Goal: Information Seeking & Learning: Learn about a topic

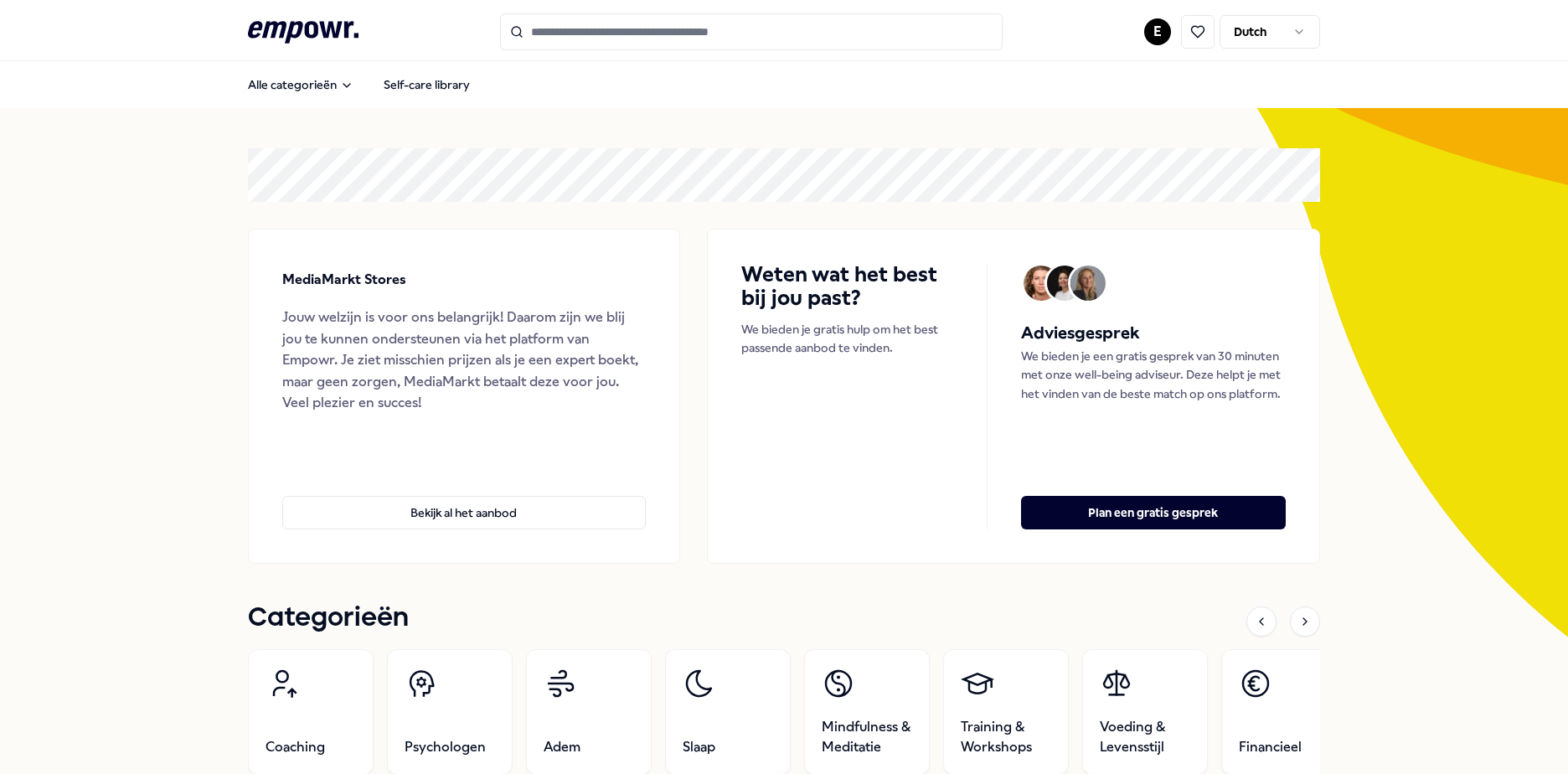
click at [1153, 20] on html ".empowr-logo_svg__cls-1{fill:#03032f} E Dutch Alle categorieën Self-care librar…" at bounding box center [784, 387] width 1568 height 774
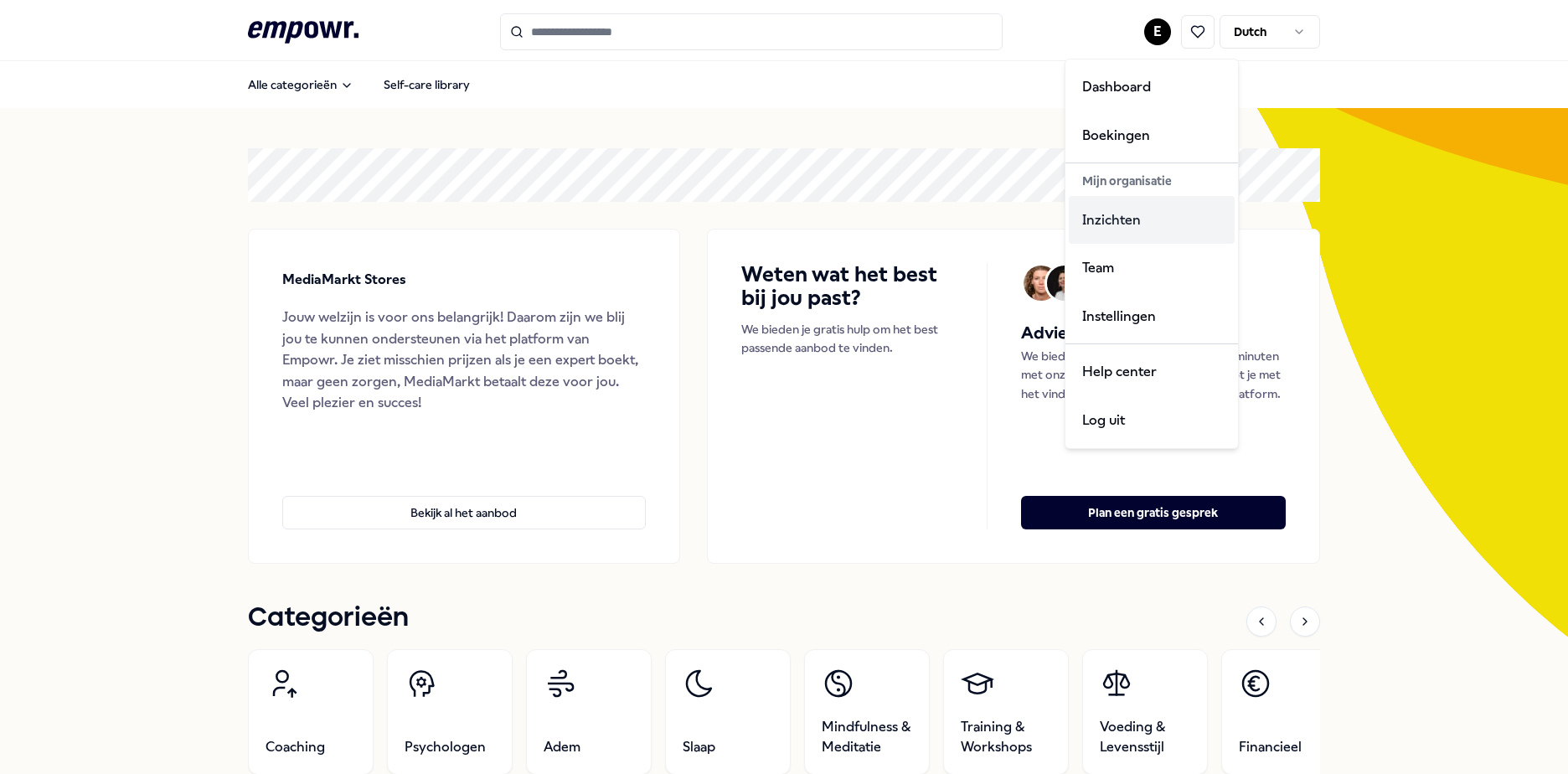
click at [1097, 210] on div "Inzichten" at bounding box center [1152, 219] width 166 height 48
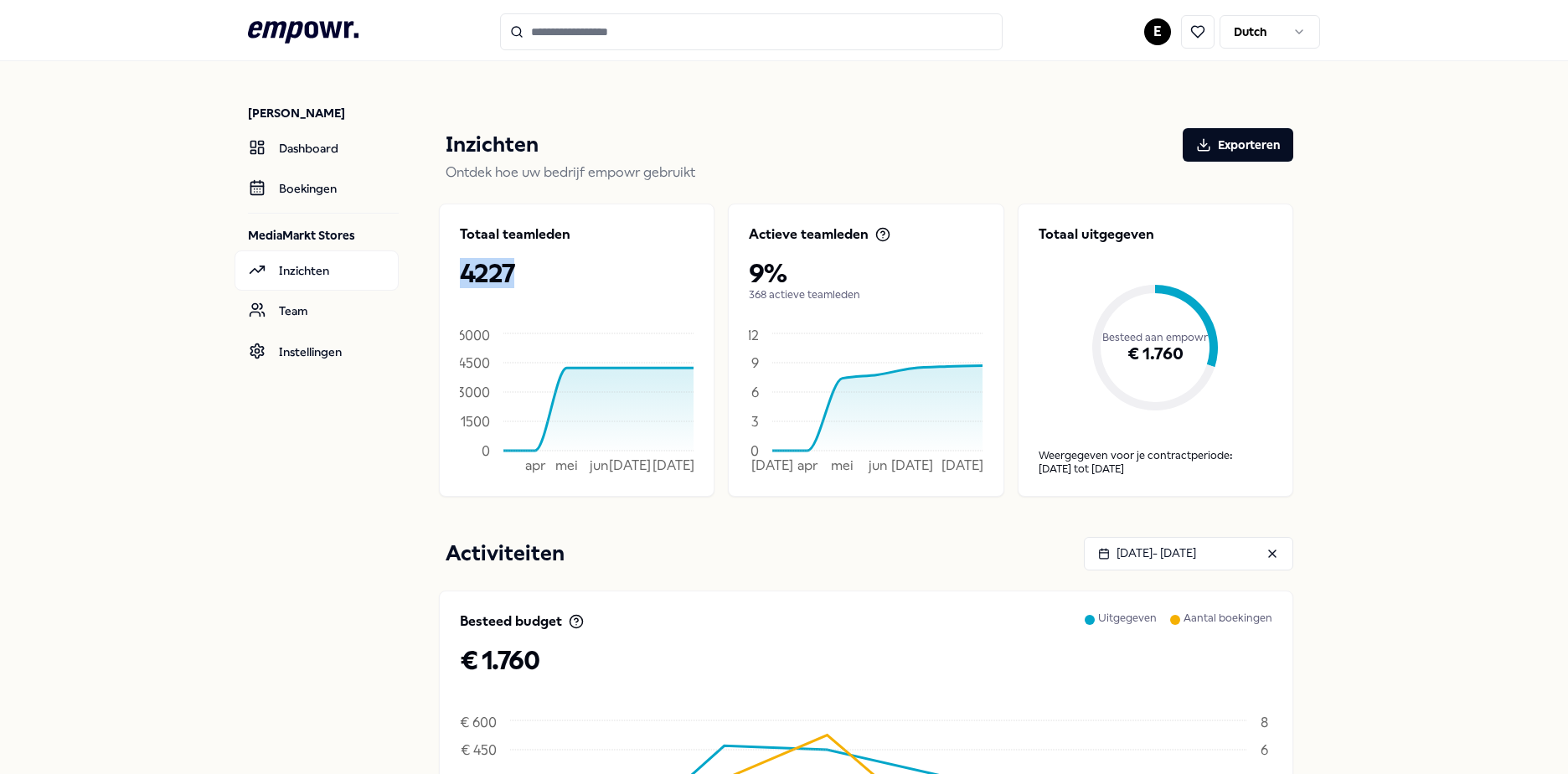
drag, startPoint x: 517, startPoint y: 275, endPoint x: 448, endPoint y: 269, distance: 69.3
click at [448, 269] on div "Totaal teamleden 4227 apr mei jun jul 19 aug 0 1500 3000 4500 6000" at bounding box center [577, 350] width 276 height 293
drag, startPoint x: 448, startPoint y: 269, endPoint x: 590, endPoint y: 205, distance: 155.8
drag, startPoint x: 590, startPoint y: 205, endPoint x: 824, endPoint y: 172, distance: 236.3
click at [824, 172] on p "Ontdek hoe uw bedrijf empowr gebruikt" at bounding box center [870, 172] width 848 height 22
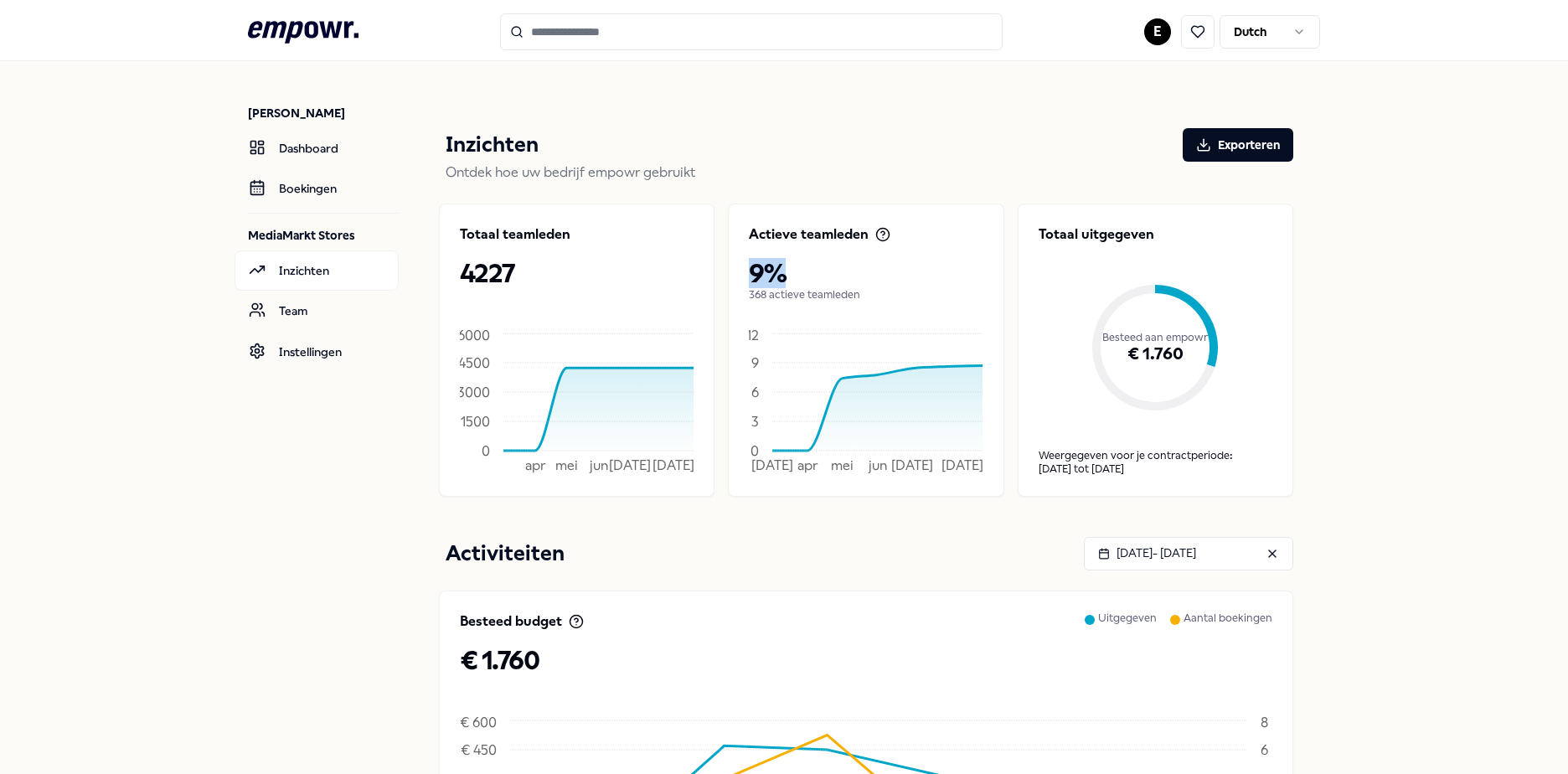
drag, startPoint x: 787, startPoint y: 276, endPoint x: 740, endPoint y: 276, distance: 47.0
click at [740, 276] on div "Actieve teamleden 9% 368 actieve teamleden 01 mrt apr mei jun jul 19 aug 0 3 6 …" at bounding box center [866, 350] width 276 height 293
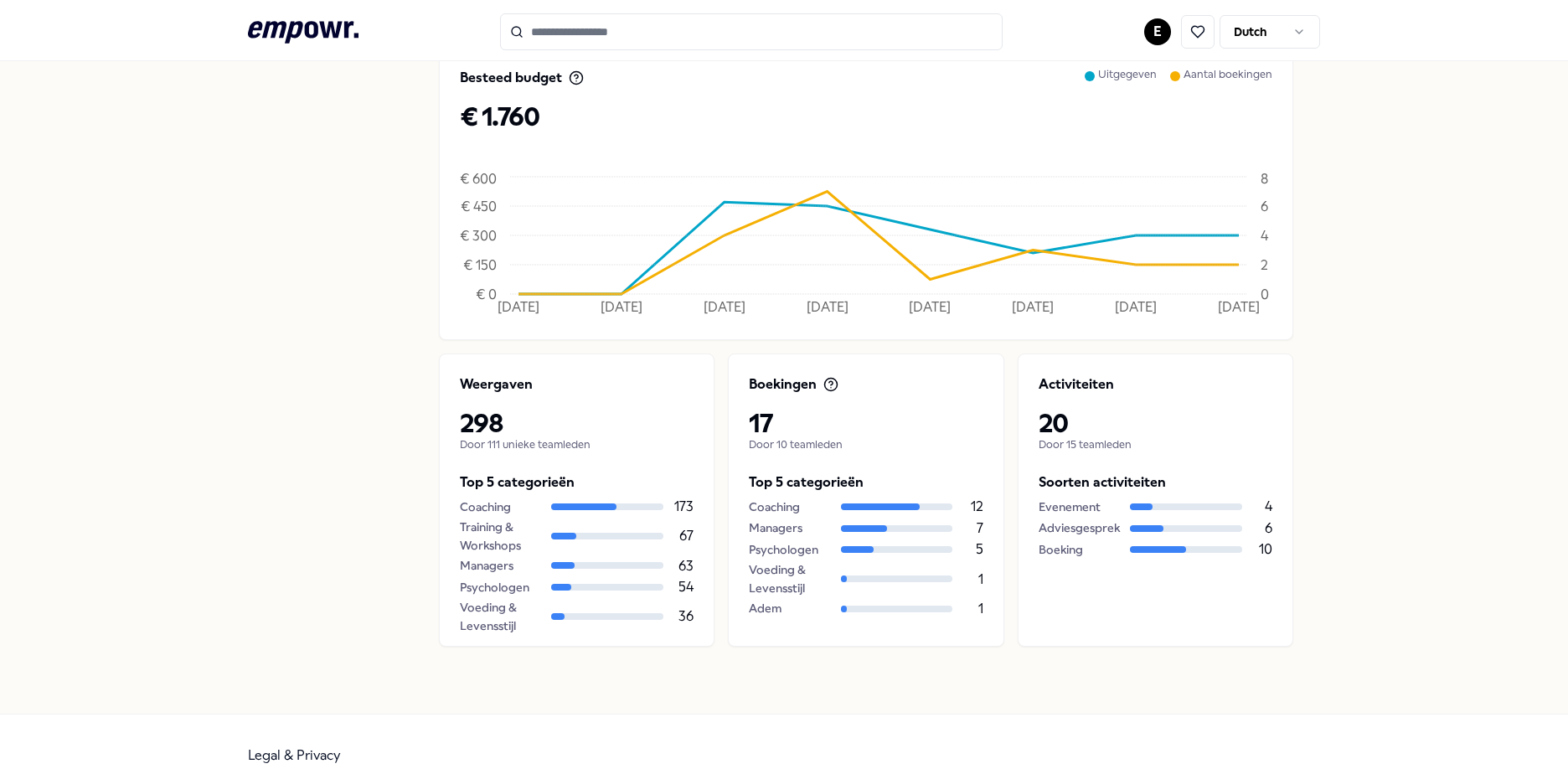
scroll to position [565, 0]
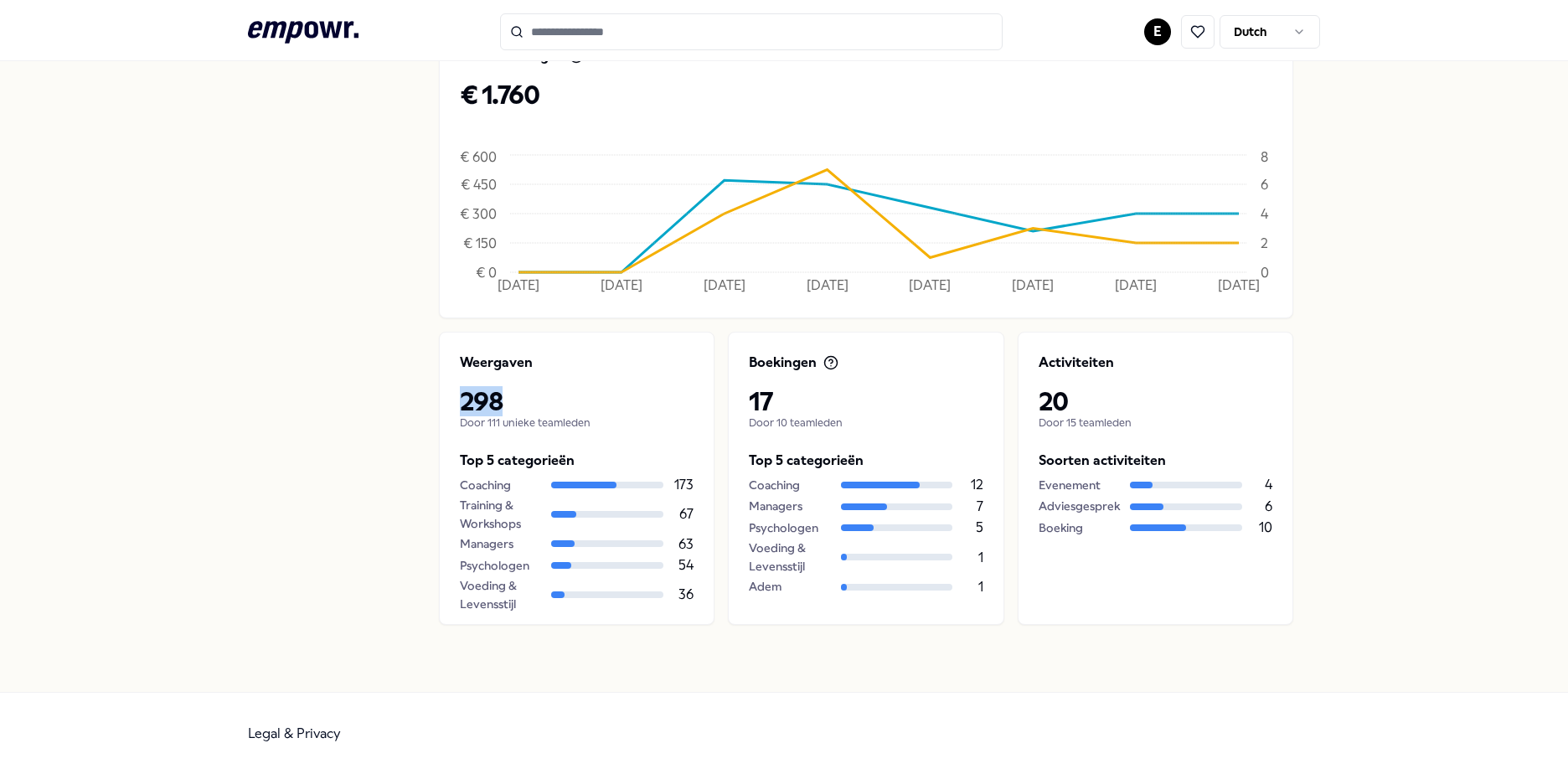
drag, startPoint x: 512, startPoint y: 398, endPoint x: 432, endPoint y: 394, distance: 80.1
click at [439, 394] on div "Weergaven 298 Door 111 unieke teamleden Top 5 categorieën Coaching 173 Training…" at bounding box center [577, 478] width 276 height 293
drag, startPoint x: 432, startPoint y: 394, endPoint x: 534, endPoint y: 392, distance: 102.0
click at [533, 392] on p "298" at bounding box center [577, 401] width 234 height 30
drag, startPoint x: 520, startPoint y: 393, endPoint x: 442, endPoint y: 392, distance: 78.0
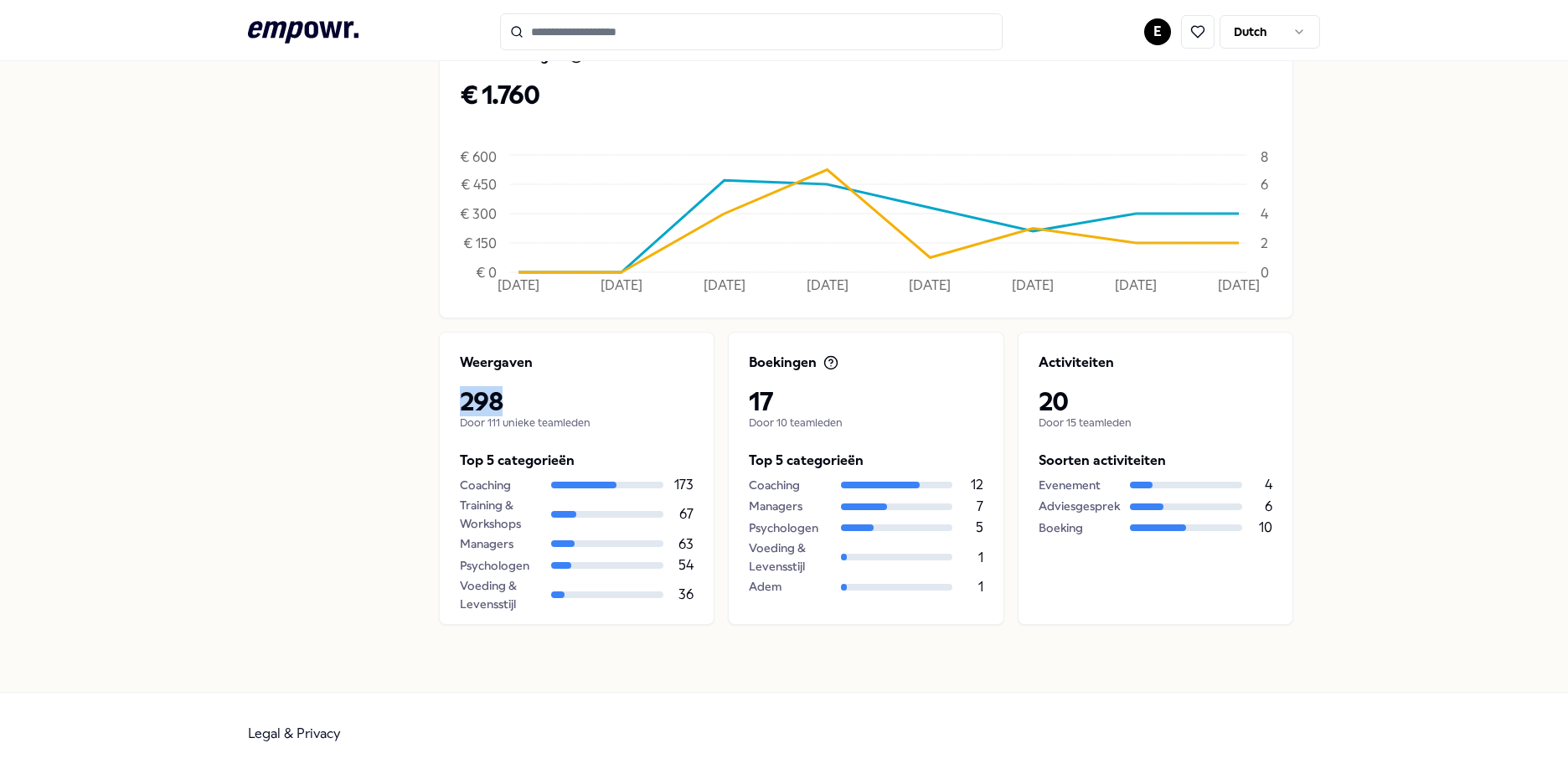
click at [442, 392] on div "Weergaven 298 Door 111 unieke teamleden Top 5 categorieën Coaching 173 Training…" at bounding box center [577, 478] width 276 height 293
drag, startPoint x: 442, startPoint y: 392, endPoint x: 536, endPoint y: 392, distance: 94.0
click at [536, 392] on p "298" at bounding box center [577, 401] width 234 height 30
drag, startPoint x: 774, startPoint y: 421, endPoint x: 786, endPoint y: 421, distance: 12.0
click at [786, 421] on p "Door 10 teamleden" at bounding box center [866, 422] width 234 height 13
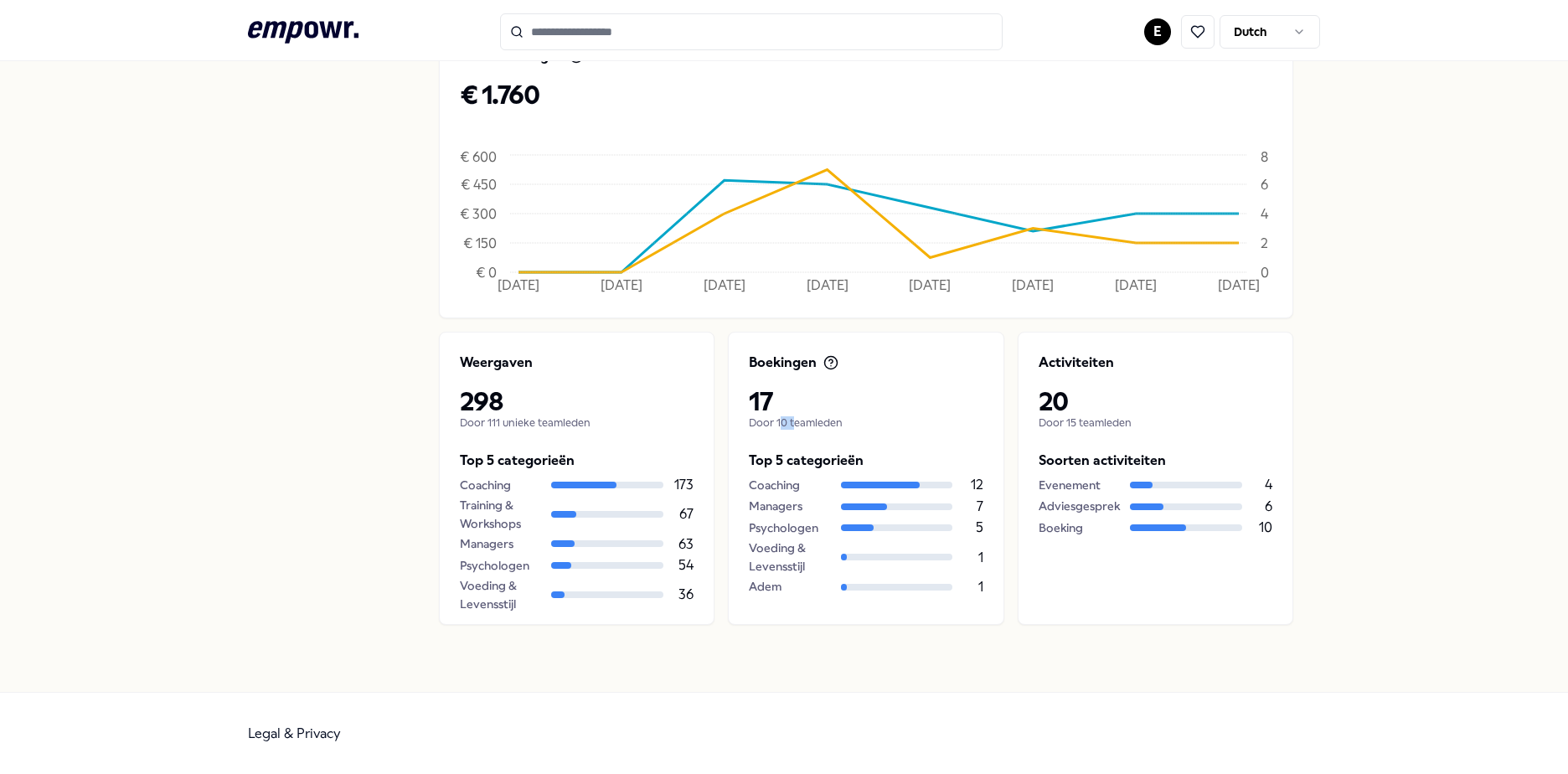
drag, startPoint x: 786, startPoint y: 421, endPoint x: 775, endPoint y: 423, distance: 11.2
click at [775, 423] on p "Door 10 teamleden" at bounding box center [866, 422] width 234 height 13
click at [776, 421] on p "Door 10 teamleden" at bounding box center [866, 422] width 234 height 13
drag, startPoint x: 776, startPoint y: 421, endPoint x: 792, endPoint y: 417, distance: 16.5
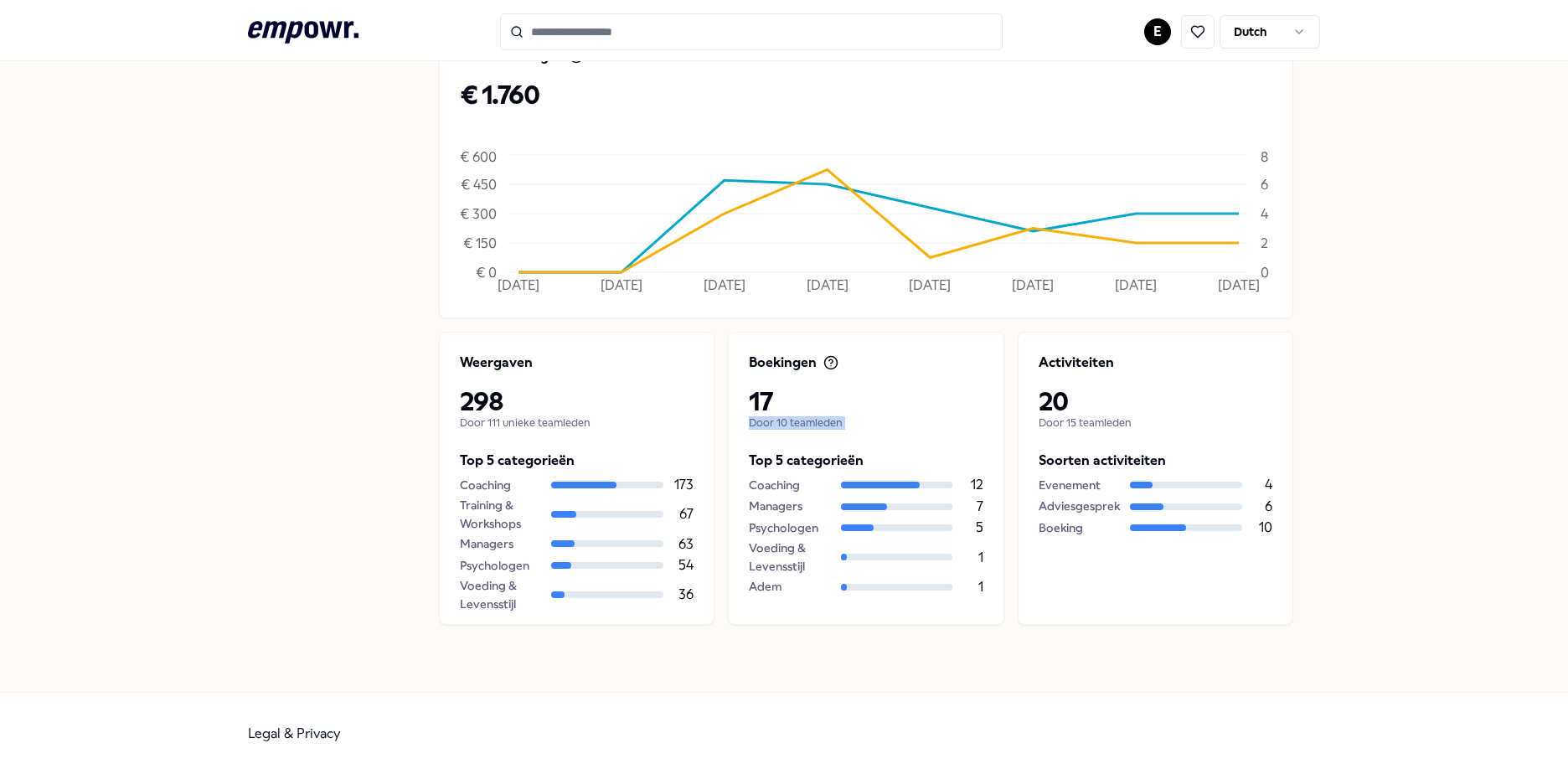
click at [792, 417] on p "Door 10 teamleden" at bounding box center [866, 422] width 234 height 13
drag, startPoint x: 1033, startPoint y: 400, endPoint x: 1067, endPoint y: 403, distance: 34.1
click at [1067, 403] on p "20" at bounding box center [1155, 401] width 234 height 30
drag, startPoint x: 1067, startPoint y: 403, endPoint x: 1063, endPoint y: 422, distance: 19.4
click at [1063, 422] on p "Door 15 teamleden" at bounding box center [1155, 422] width 234 height 13
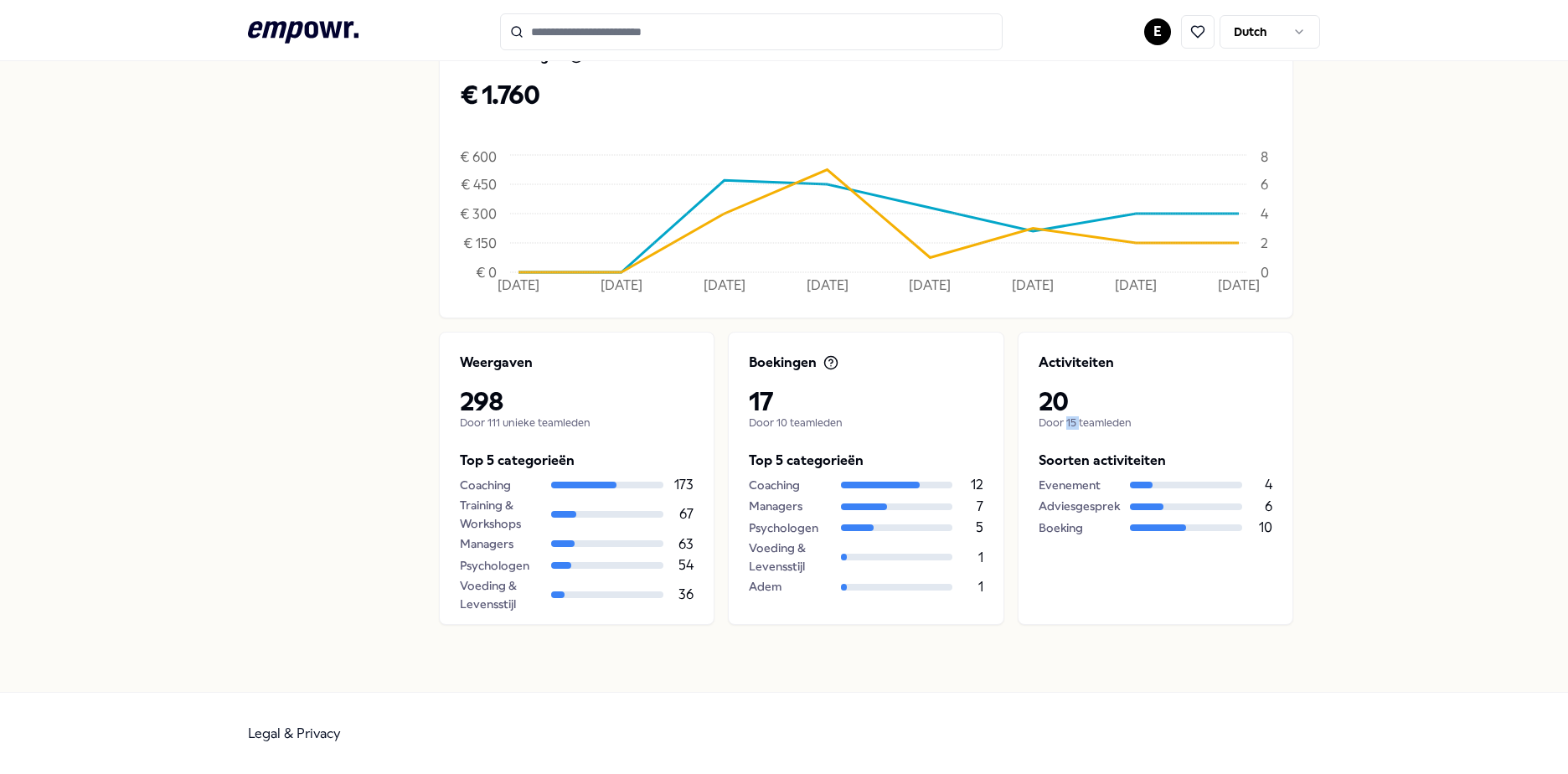
click at [1063, 422] on p "Door 15 teamleden" at bounding box center [1155, 422] width 234 height 13
drag, startPoint x: 1063, startPoint y: 422, endPoint x: 1161, endPoint y: 435, distance: 98.9
click at [1161, 435] on div "Activiteiten 20 Door 15 teamleden Soorten activiteiten Evenement 4 Adviesgespre…" at bounding box center [1155, 478] width 276 height 293
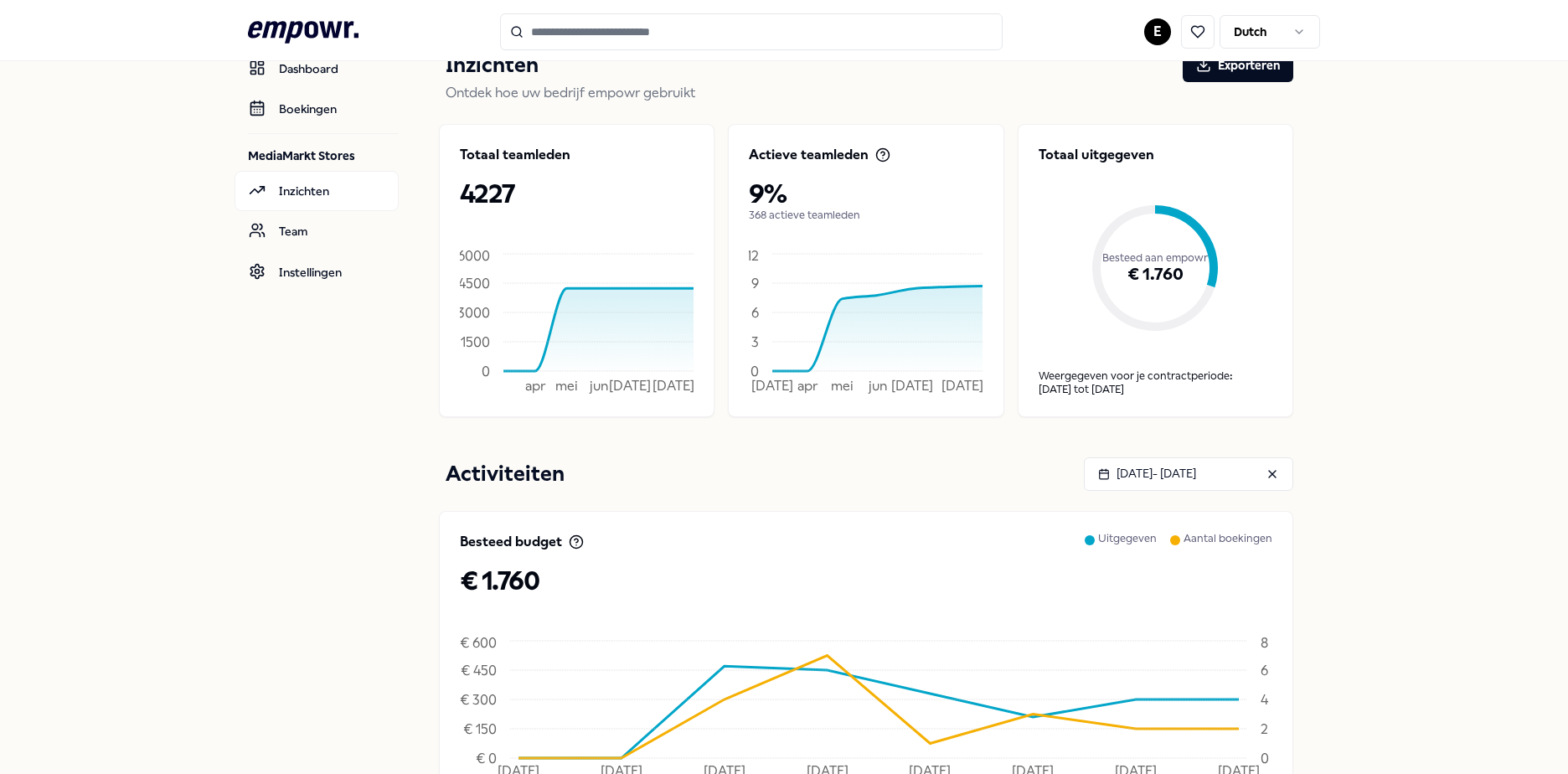
scroll to position [0, 0]
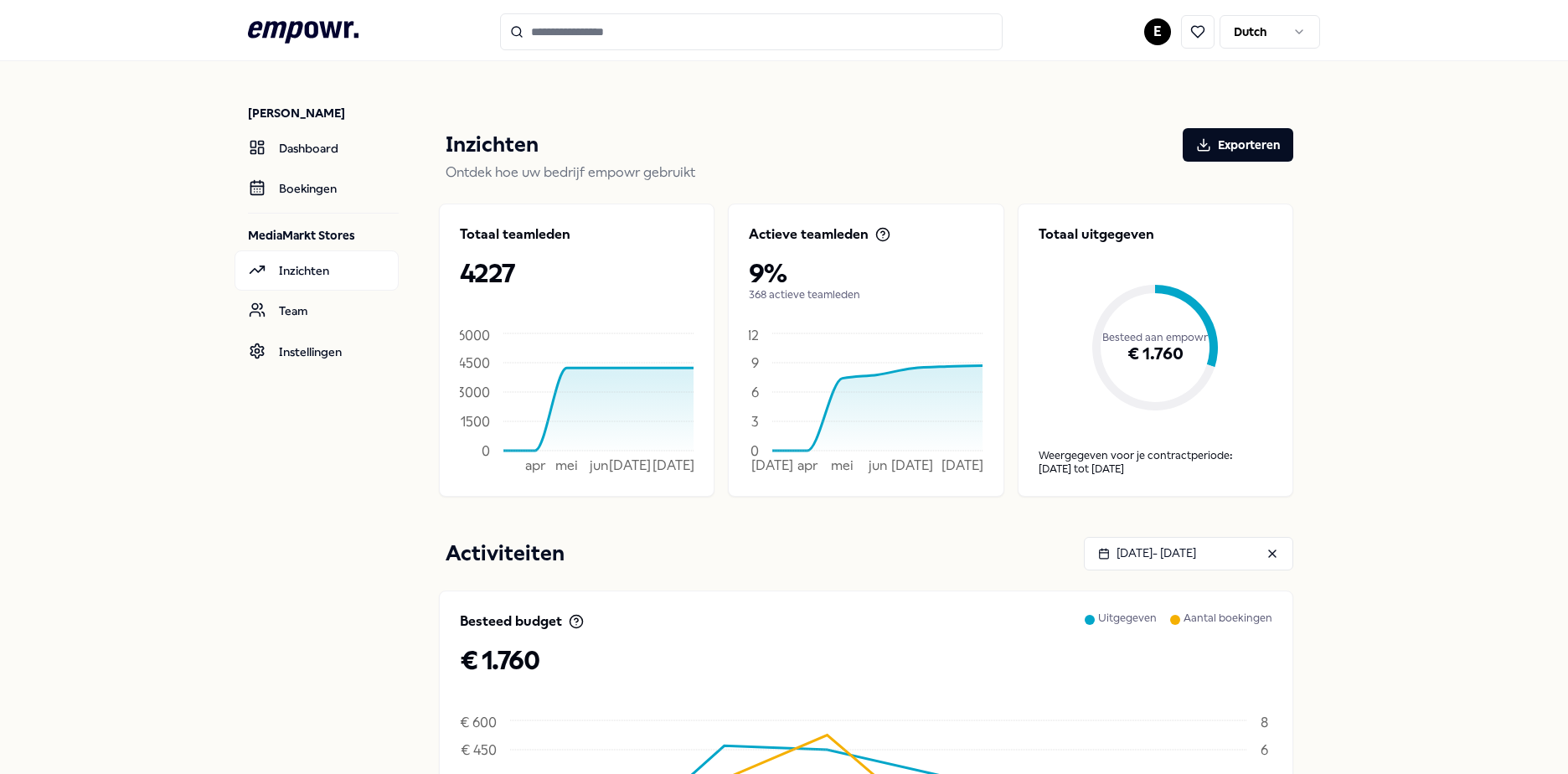
click at [1145, 31] on html ".empowr-logo_svg__cls-1{fill:#03032f} E Dutch Evy Kloet Dashboard Boekingen Med…" at bounding box center [784, 387] width 1568 height 774
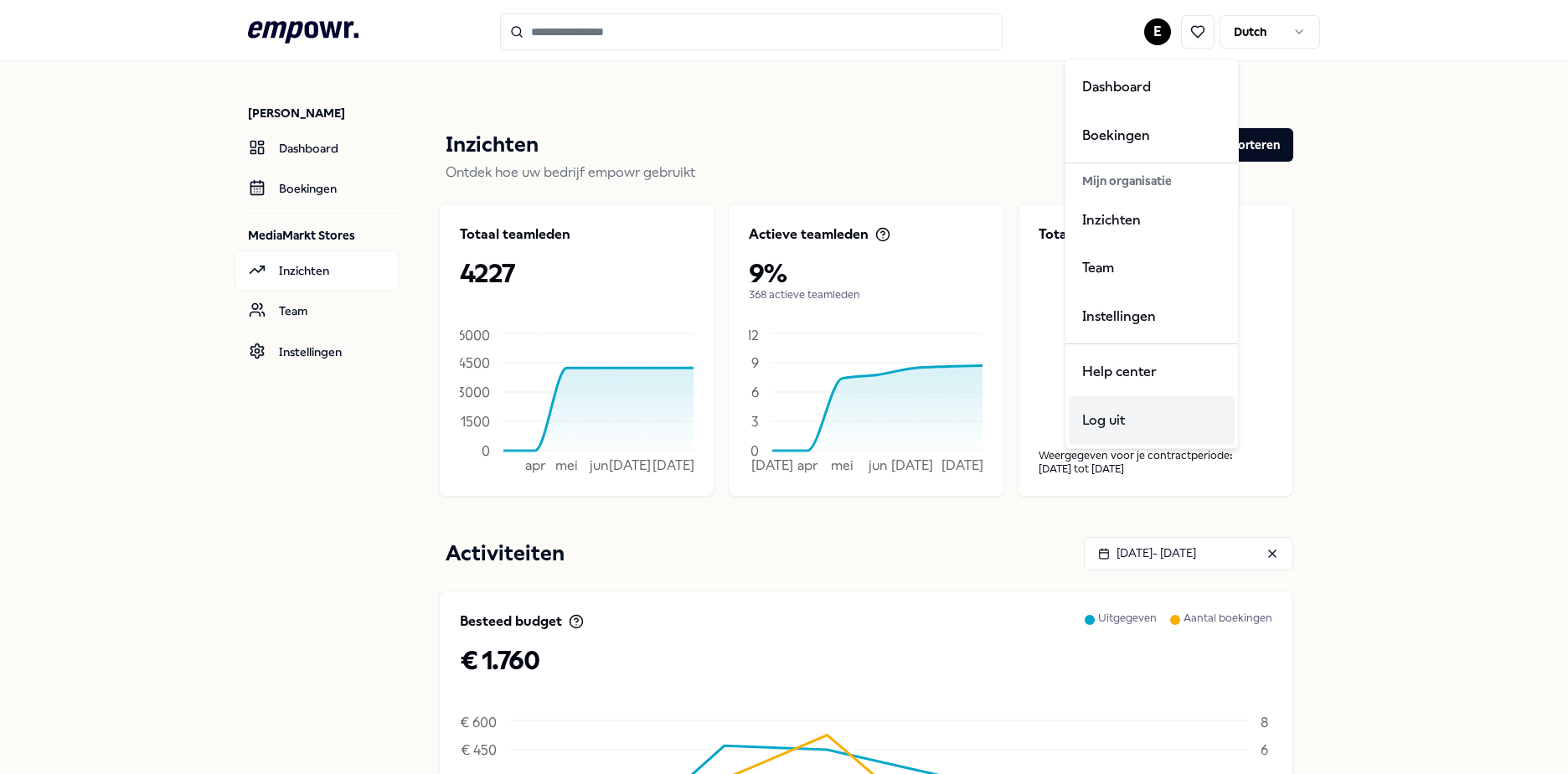
click at [1135, 422] on div "Log uit" at bounding box center [1152, 419] width 166 height 48
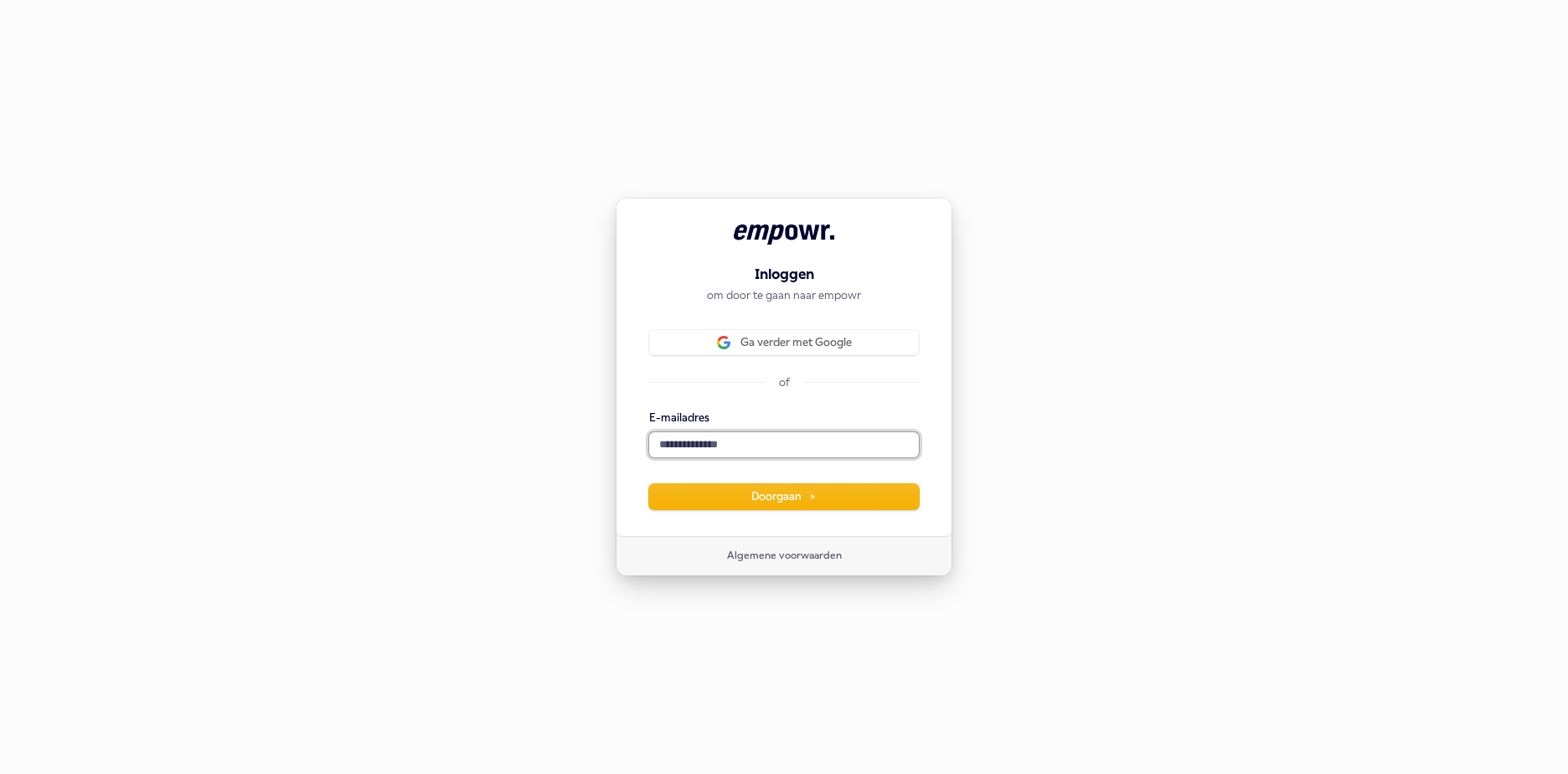
click at [718, 434] on input "E-mailadres" at bounding box center [783, 444] width 270 height 25
click at [708, 499] on button "Doorgaan" at bounding box center [783, 497] width 270 height 25
type input "**********"
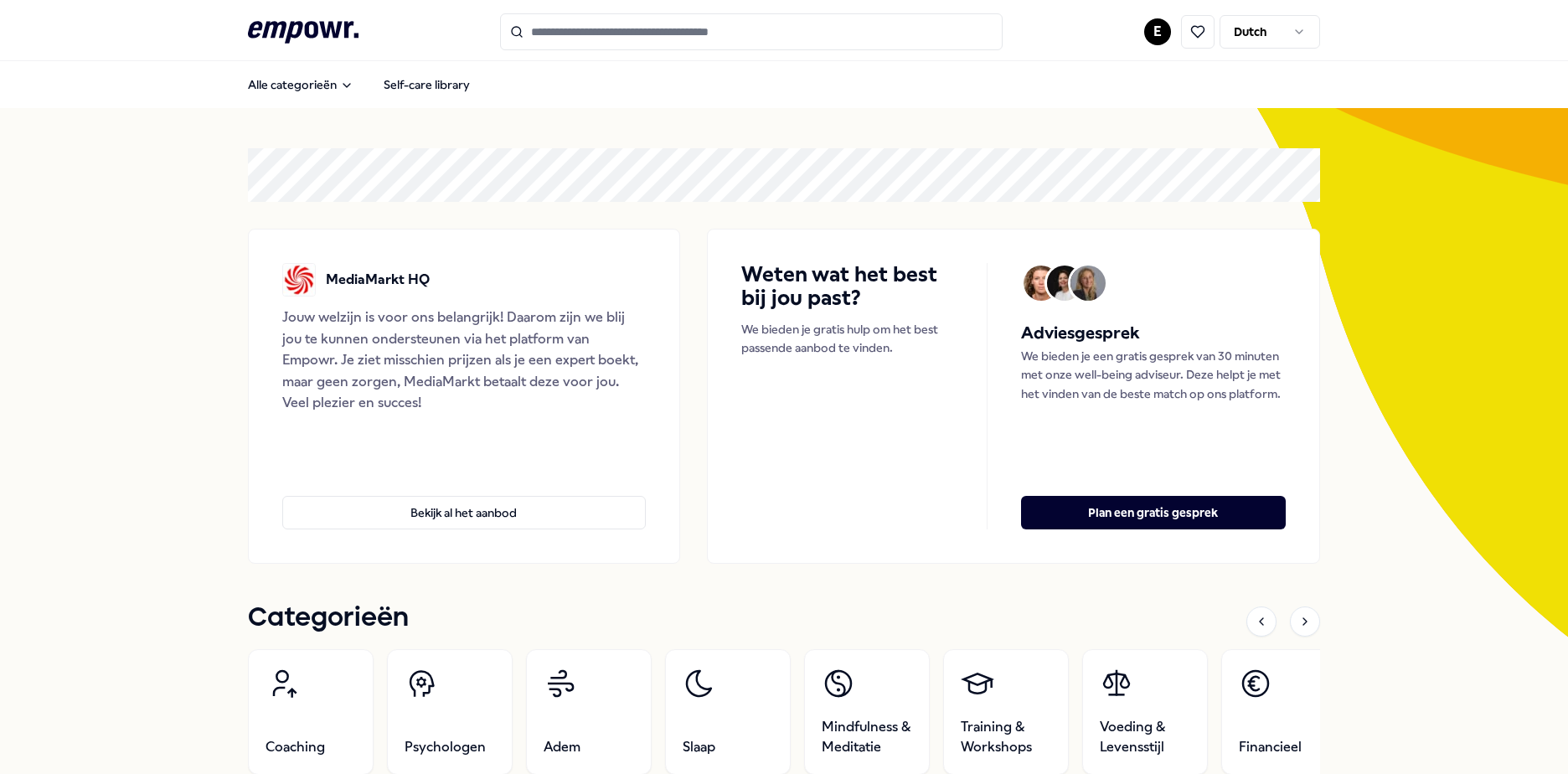
click at [1155, 31] on html ".empowr-logo_svg__cls-1{fill:#03032f} E Dutch Alle categorieën Self-care librar…" at bounding box center [784, 387] width 1568 height 774
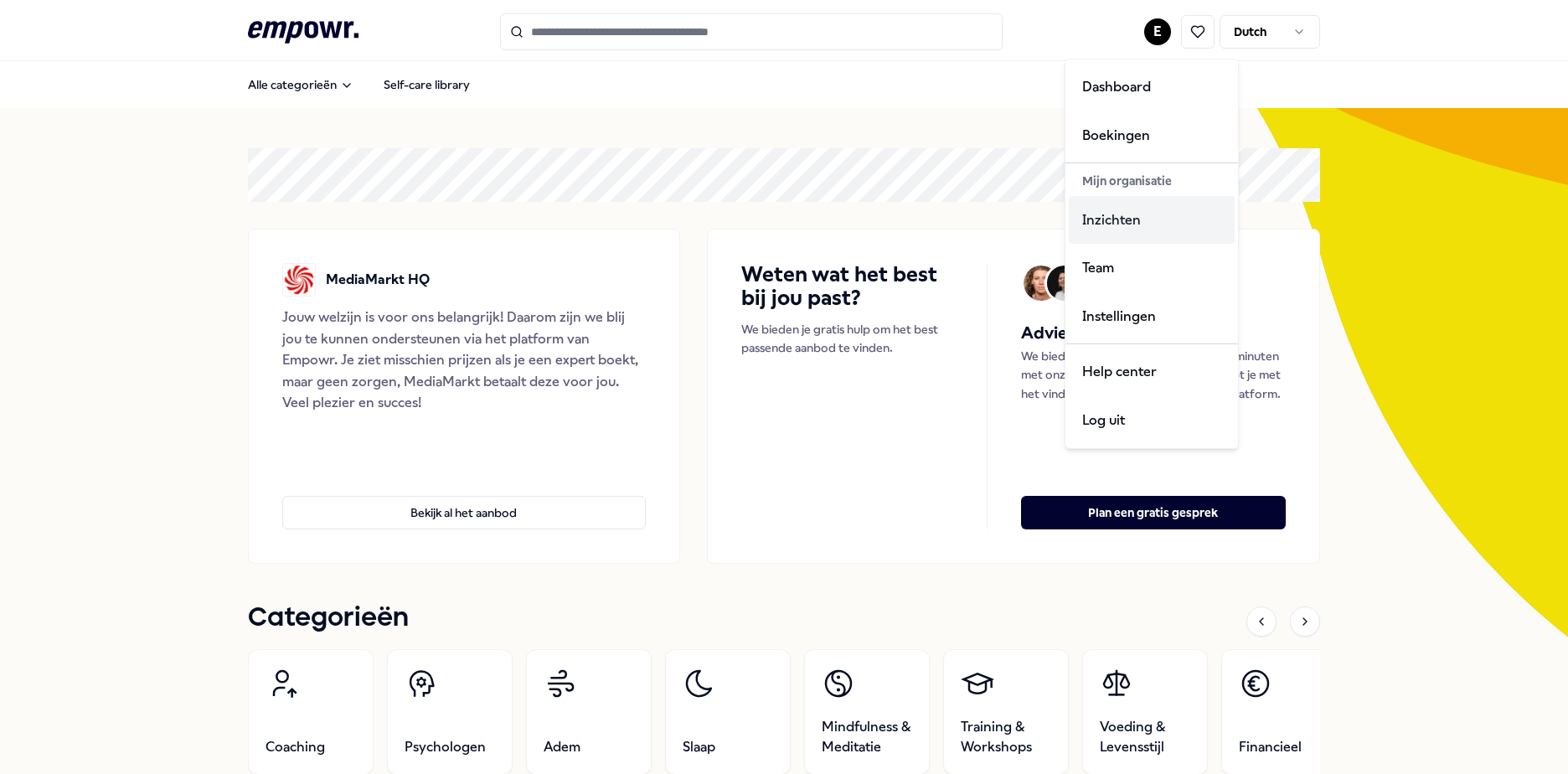
click at [1118, 228] on div "Inzichten" at bounding box center [1152, 219] width 166 height 48
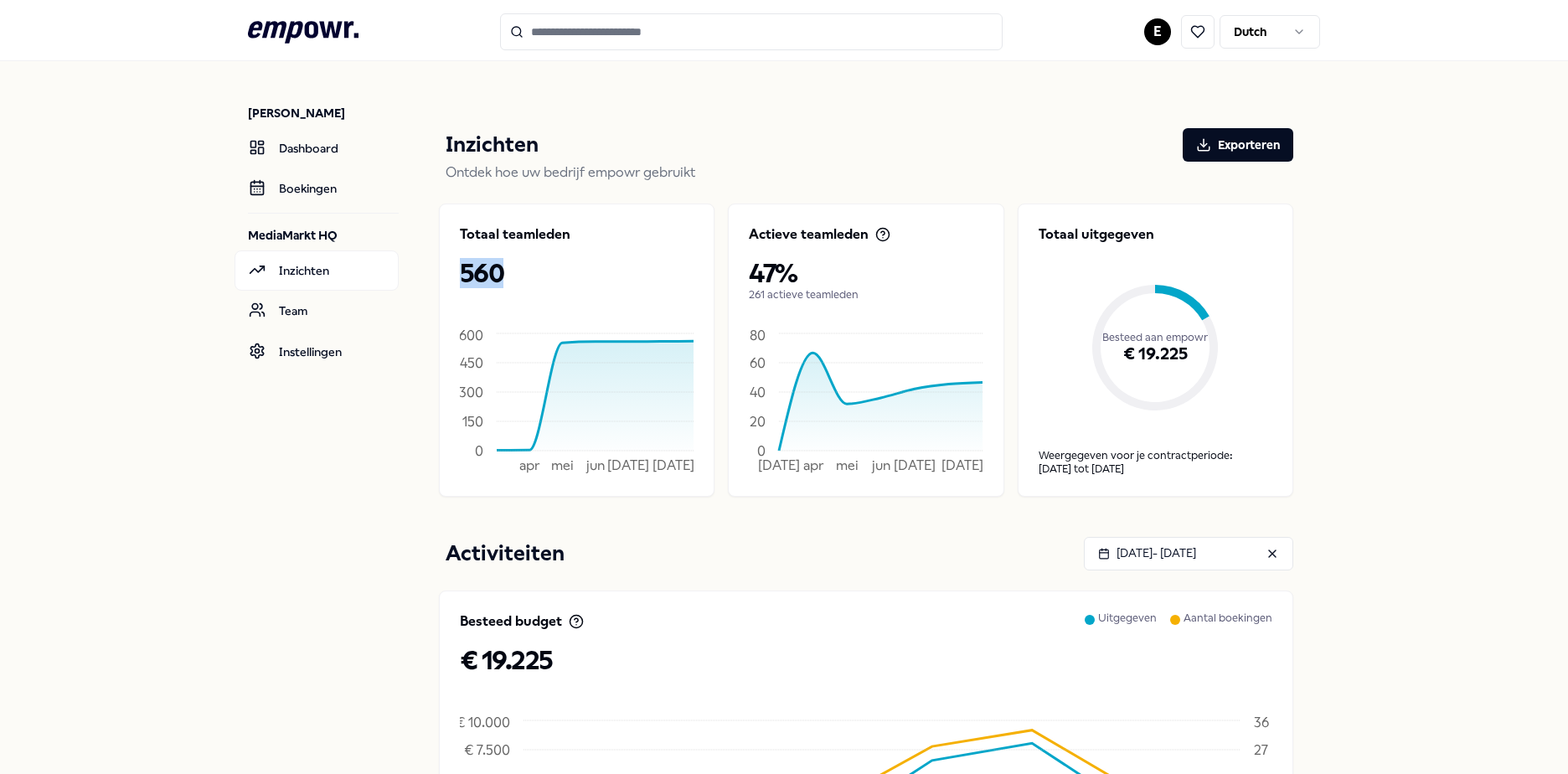
drag, startPoint x: 526, startPoint y: 272, endPoint x: 445, endPoint y: 272, distance: 81.0
click at [445, 272] on div "Totaal teamleden 560 apr mei jun [DATE] aug 0 150 300 450 600" at bounding box center [577, 350] width 276 height 293
click at [359, 400] on nav "[PERSON_NAME] Dashboard Boekingen MediaMarkt HQ Inzichten Team Instellingen" at bounding box center [323, 659] width 151 height 1196
drag, startPoint x: 812, startPoint y: 261, endPoint x: 738, endPoint y: 262, distance: 74.0
click at [738, 262] on div "Actieve teamleden 47% 261 actieve teamleden [DATE] apr mei jun [DATE] aug 0 20 …" at bounding box center [866, 350] width 276 height 293
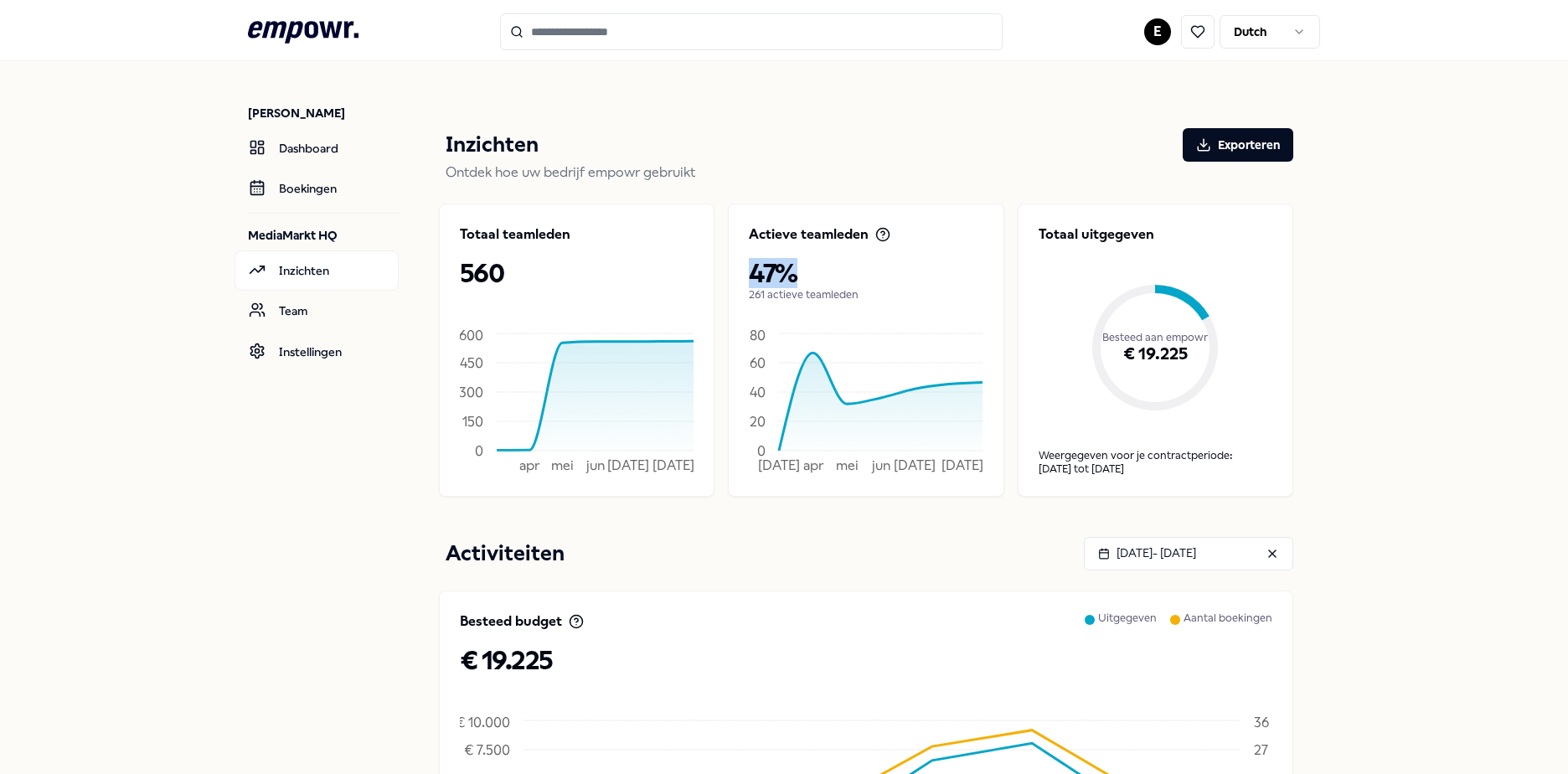
drag, startPoint x: 738, startPoint y: 262, endPoint x: 831, endPoint y: 270, distance: 93.3
click at [831, 270] on p "47%" at bounding box center [866, 273] width 234 height 30
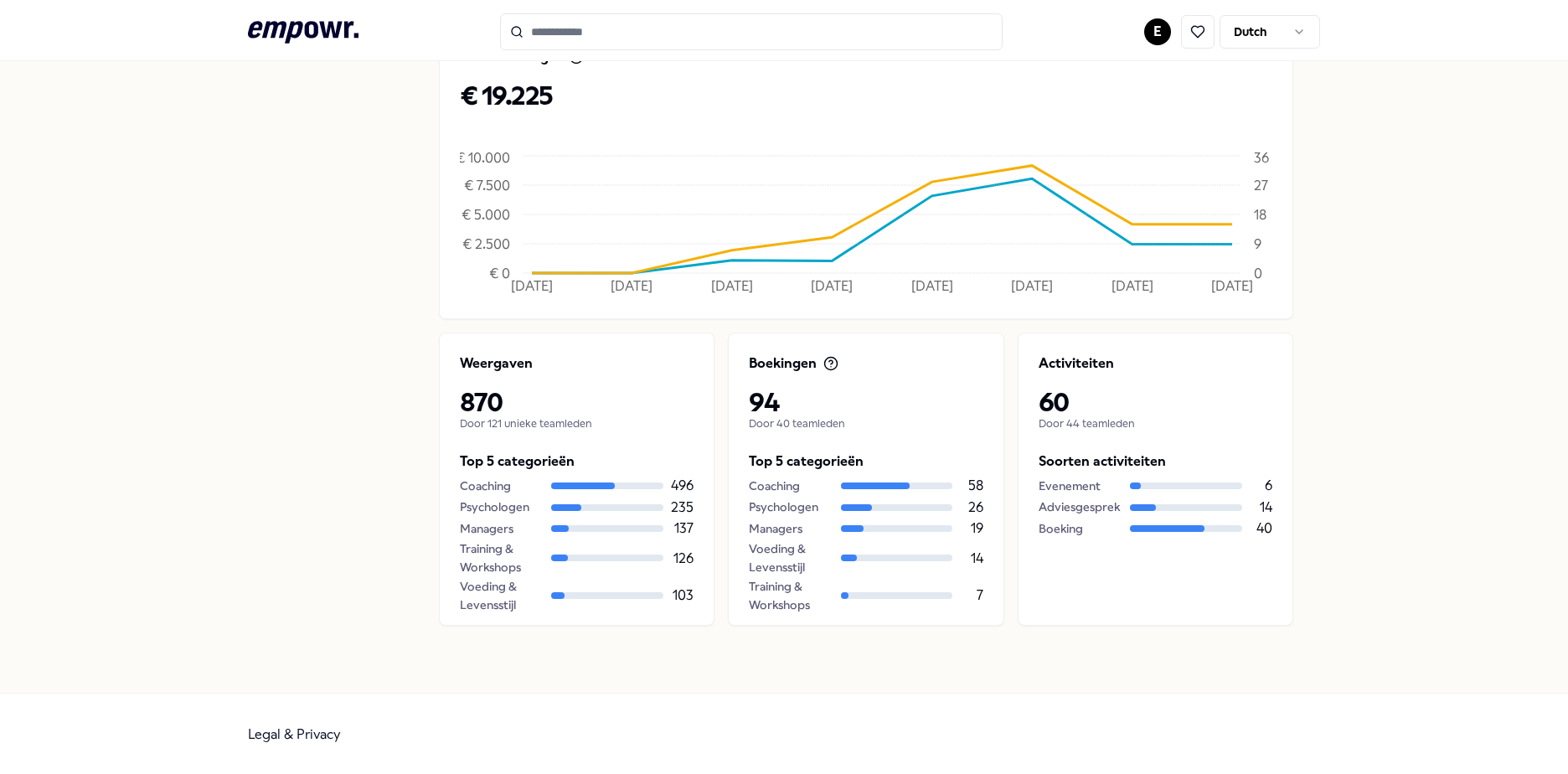
scroll to position [565, 0]
click at [490, 426] on p "Door 121 unieke teamleden" at bounding box center [577, 422] width 234 height 13
click at [575, 613] on div "Voeding & Levensstijl 103" at bounding box center [577, 594] width 234 height 38
click at [774, 419] on p "Door 40 teamleden" at bounding box center [866, 422] width 234 height 13
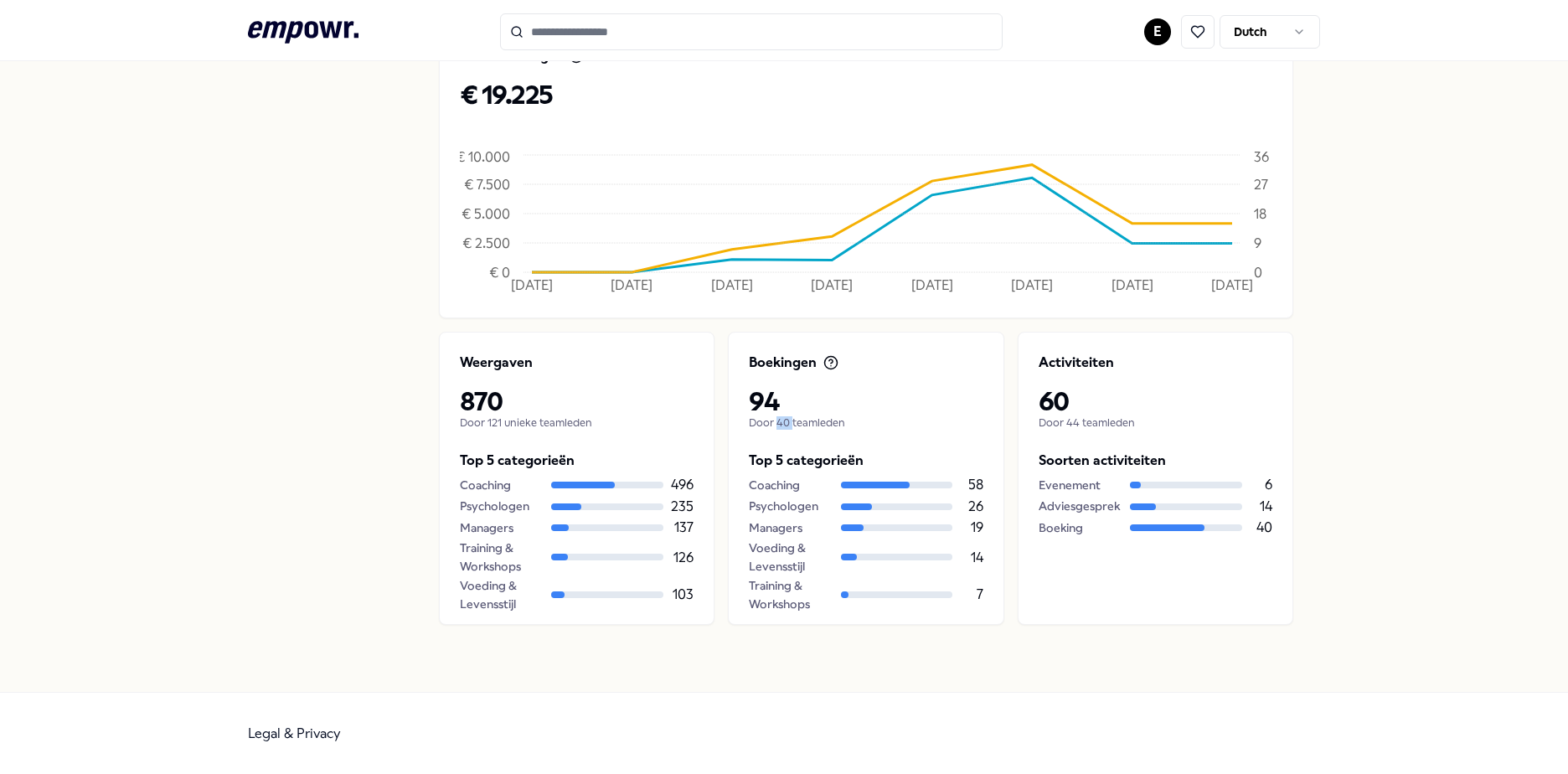
click at [774, 419] on p "Door 40 teamleden" at bounding box center [866, 422] width 234 height 13
drag, startPoint x: 774, startPoint y: 419, endPoint x: 801, endPoint y: 444, distance: 36.8
click at [801, 444] on div "Boekingen 94 Door 40 teamleden Top 5 categorieën Coaching 58 Psychologen 26 Man…" at bounding box center [866, 478] width 276 height 293
drag, startPoint x: 778, startPoint y: 391, endPoint x: 747, endPoint y: 391, distance: 31.0
click at [749, 391] on p "94" at bounding box center [866, 401] width 234 height 30
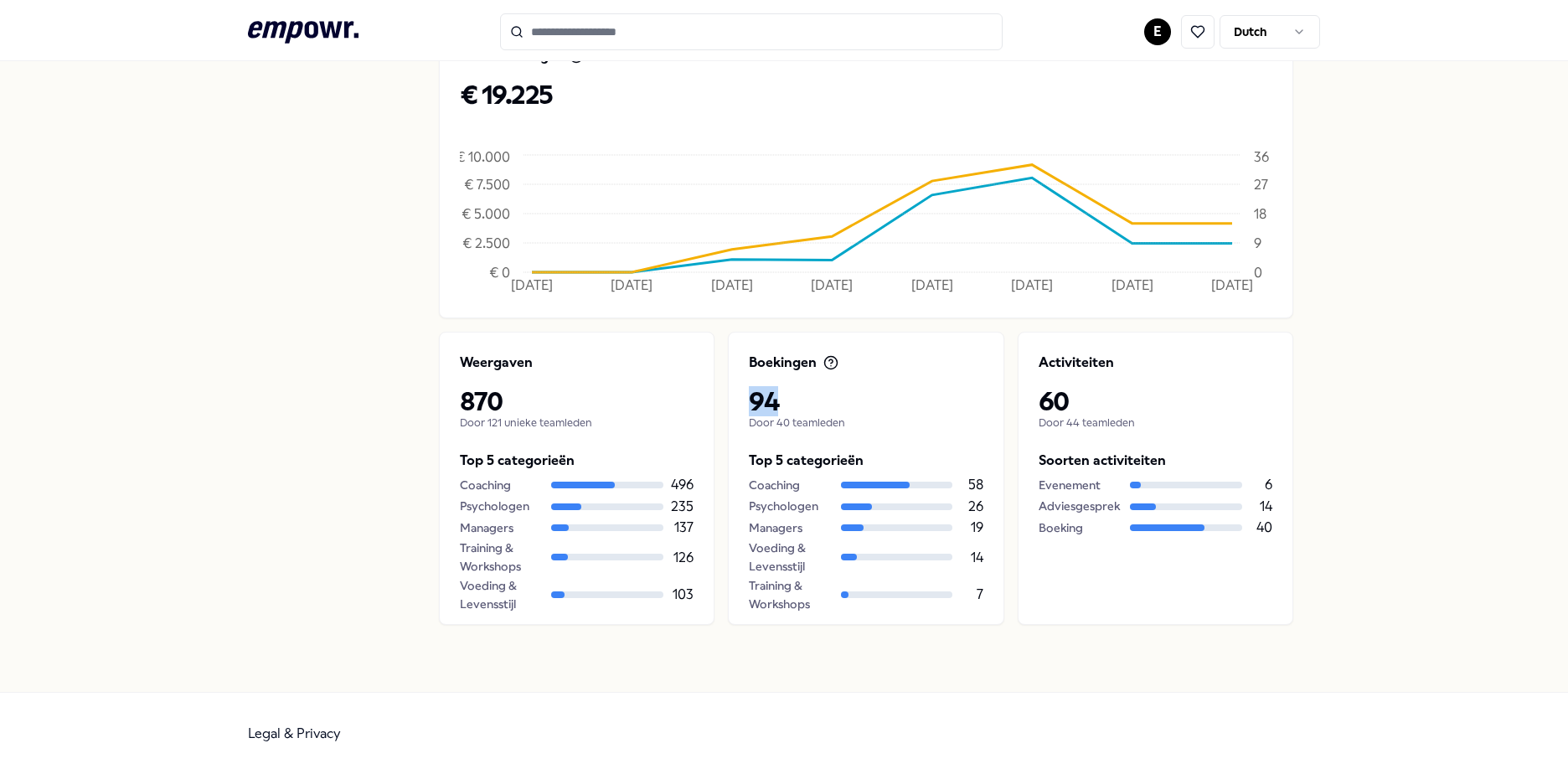
drag, startPoint x: 747, startPoint y: 391, endPoint x: 820, endPoint y: 414, distance: 76.5
click at [820, 414] on p "94" at bounding box center [866, 401] width 234 height 30
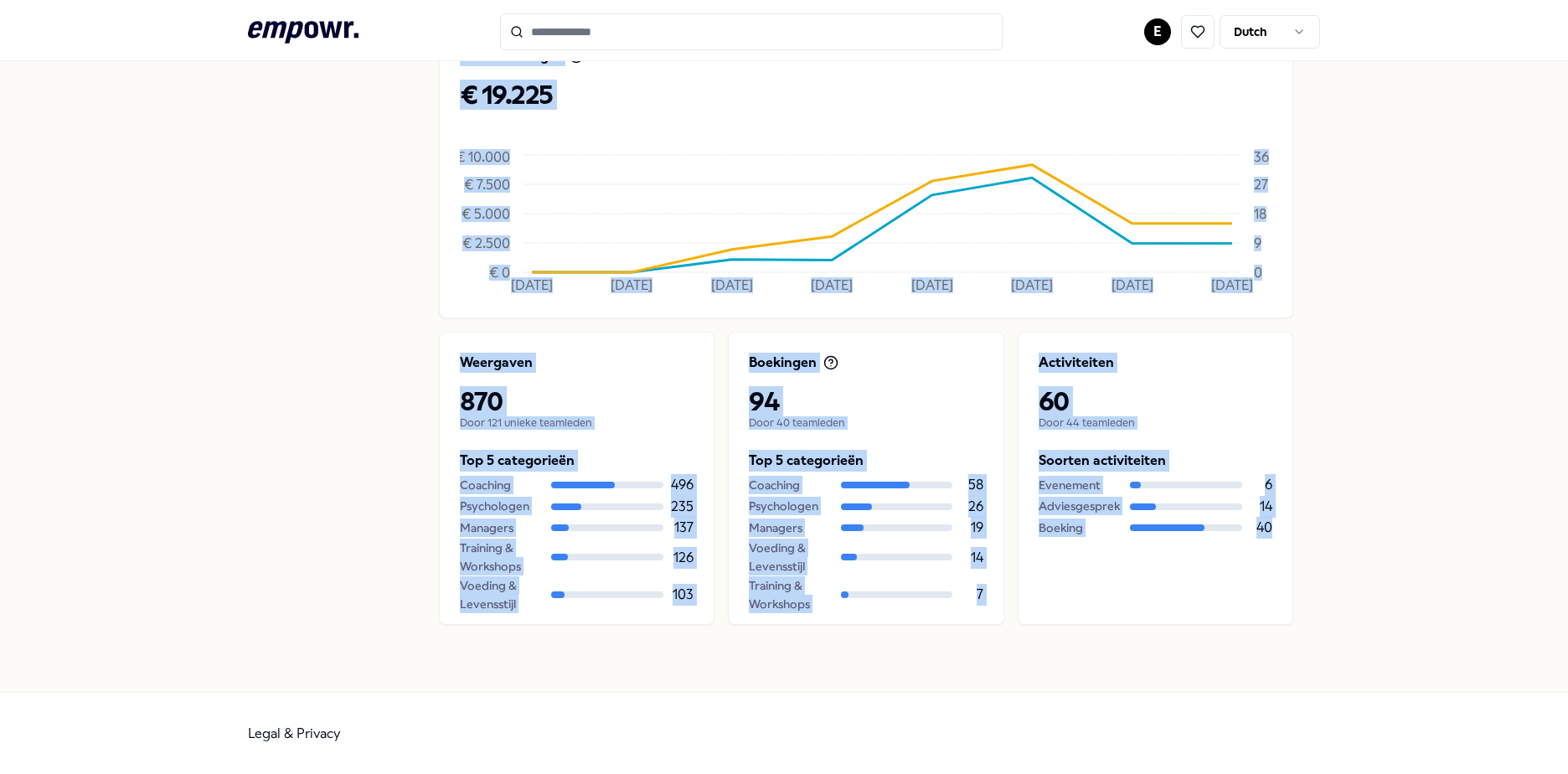
drag, startPoint x: 373, startPoint y: 319, endPoint x: 1401, endPoint y: 659, distance: 1082.8
click at [1401, 659] on div "[PERSON_NAME] Dashboard Boekingen MediaMarkt HQ Inzichten Team Instellingen Inz…" at bounding box center [784, 94] width 1568 height 1196
drag, startPoint x: 1401, startPoint y: 659, endPoint x: 1331, endPoint y: 573, distance: 110.9
click at [1331, 573] on div "[PERSON_NAME] Dashboard Boekingen MediaMarkt HQ Inzichten Team Instellingen Inz…" at bounding box center [784, 94] width 1568 height 1196
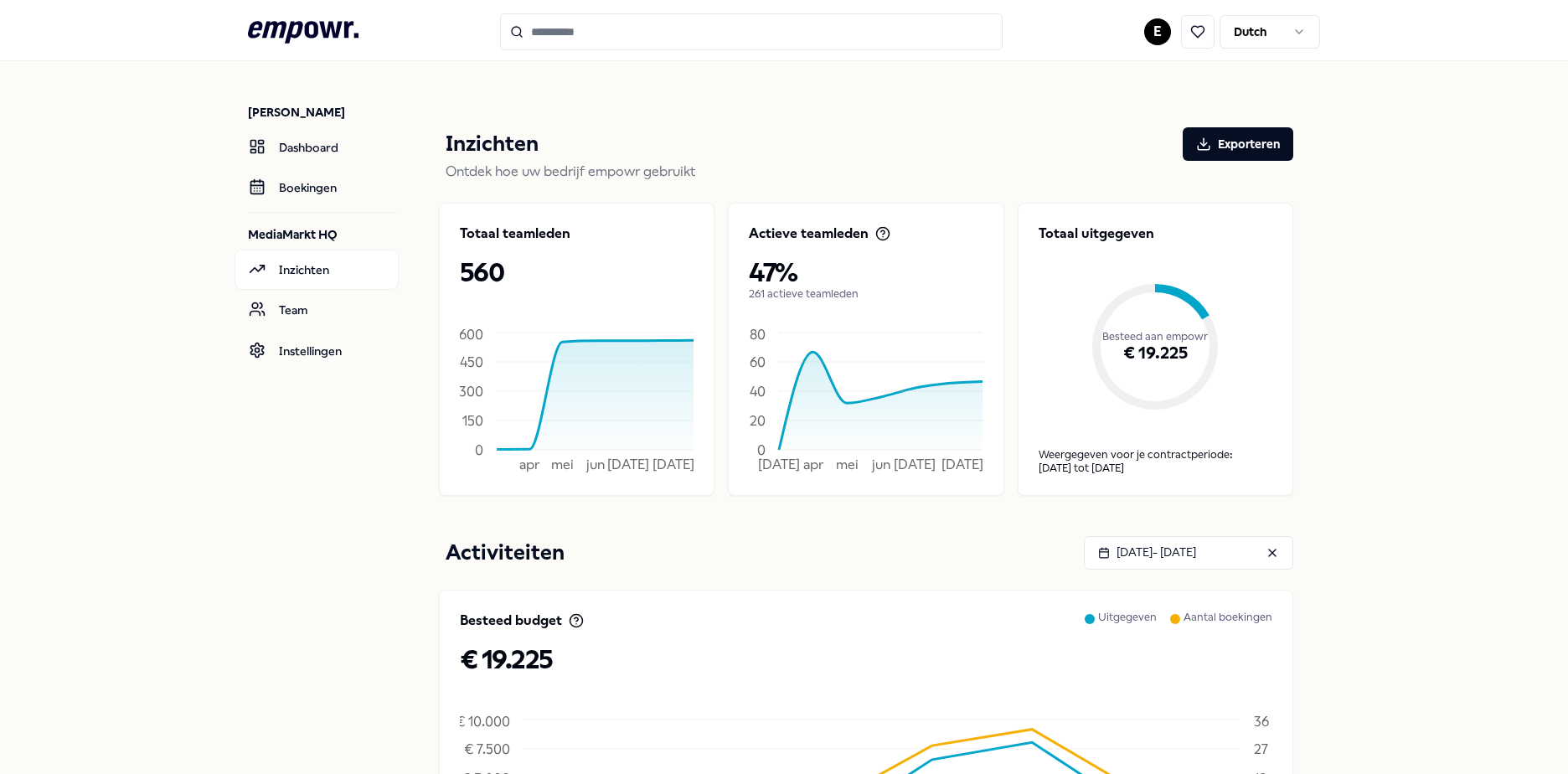
scroll to position [0, 0]
drag, startPoint x: 1202, startPoint y: 147, endPoint x: 234, endPoint y: 684, distance: 1107.0
click at [1202, 147] on icon at bounding box center [1204, 144] width 15 height 15
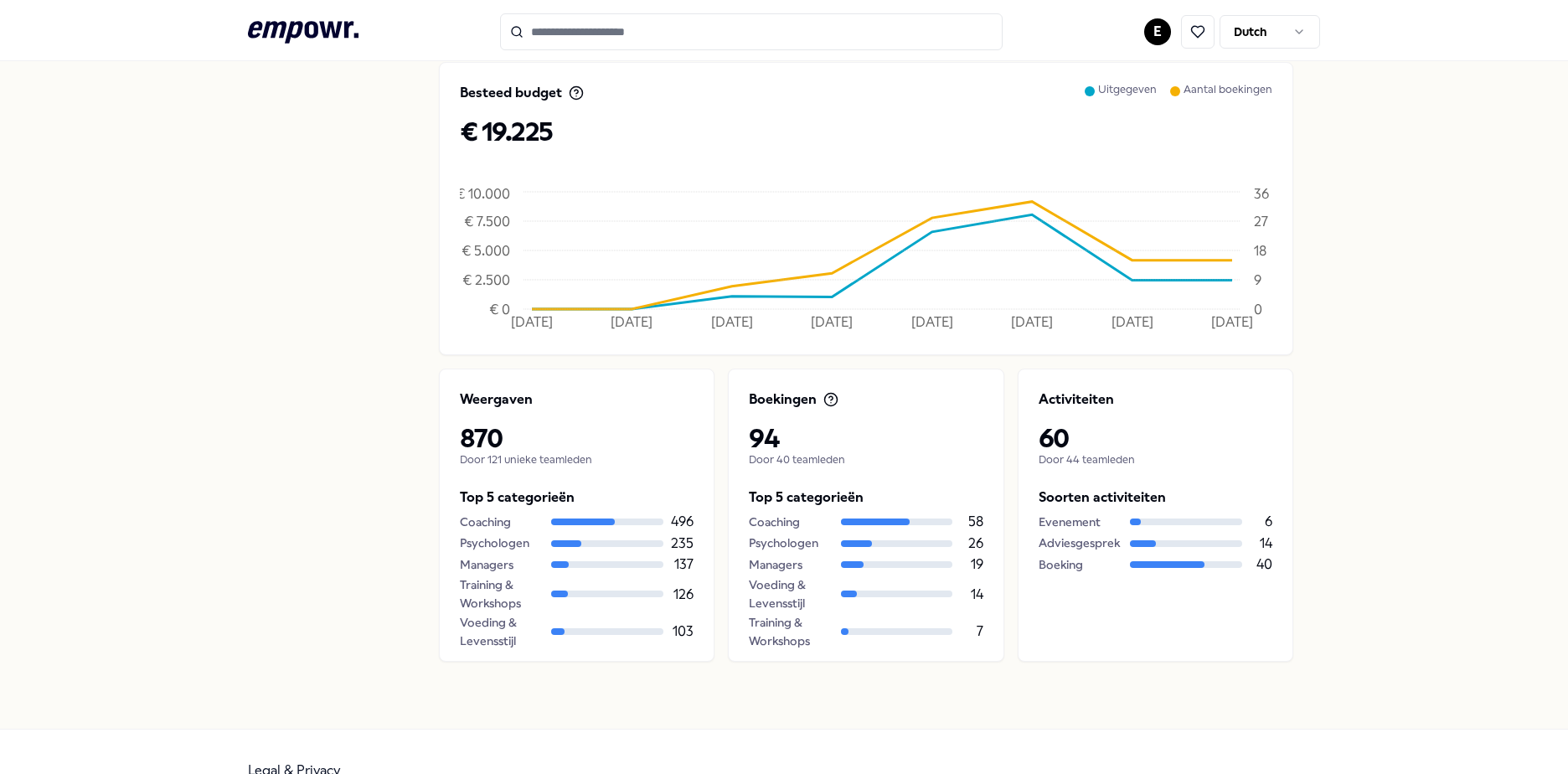
scroll to position [565, 0]
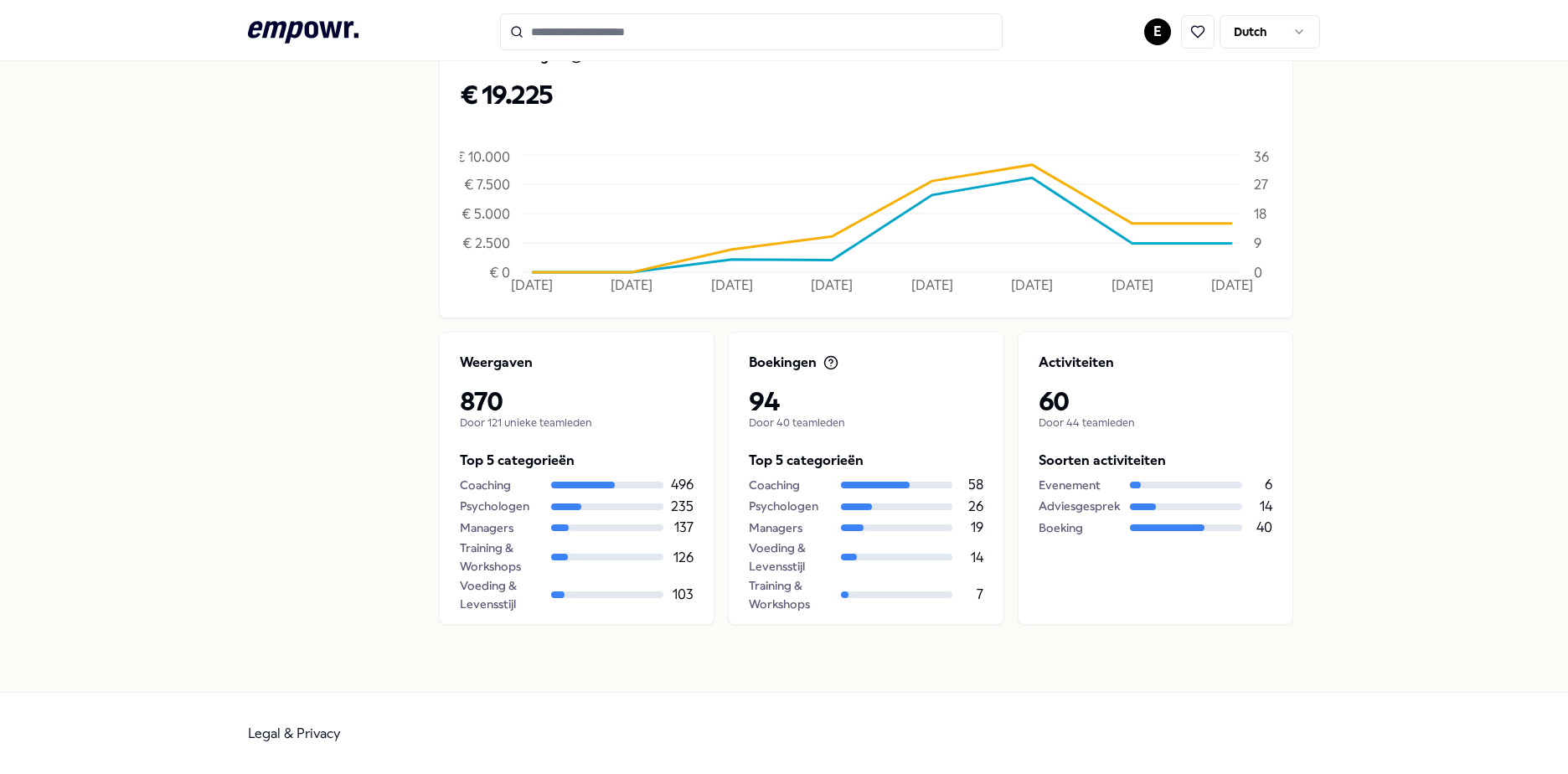
click at [1147, 27] on html ".empowr-logo_svg__cls-1{fill:#03032f} E Dutch [PERSON_NAME] Dashboard Boekingen…" at bounding box center [784, 387] width 1568 height 774
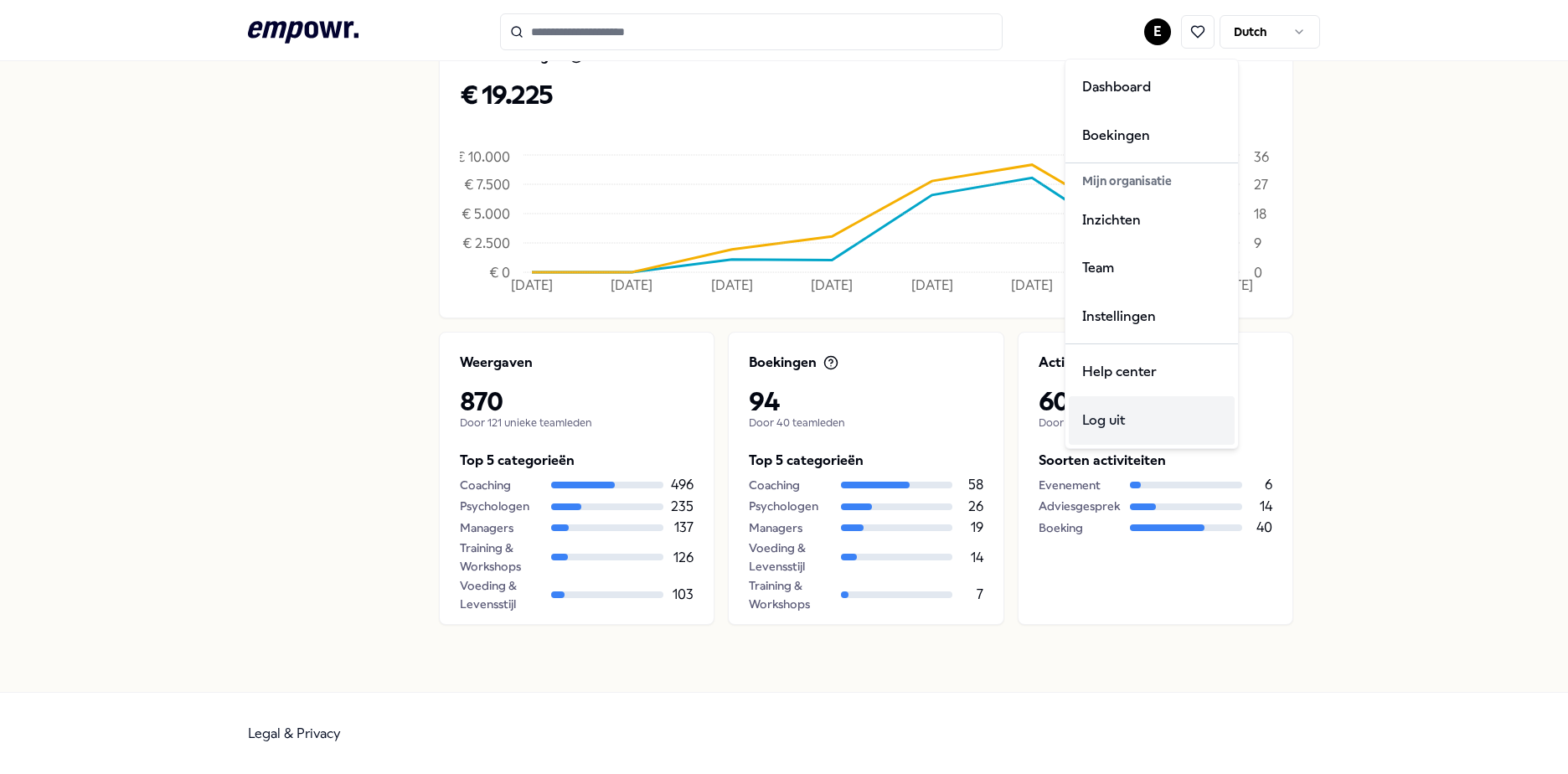
click at [1136, 420] on div "Log uit" at bounding box center [1152, 419] width 166 height 48
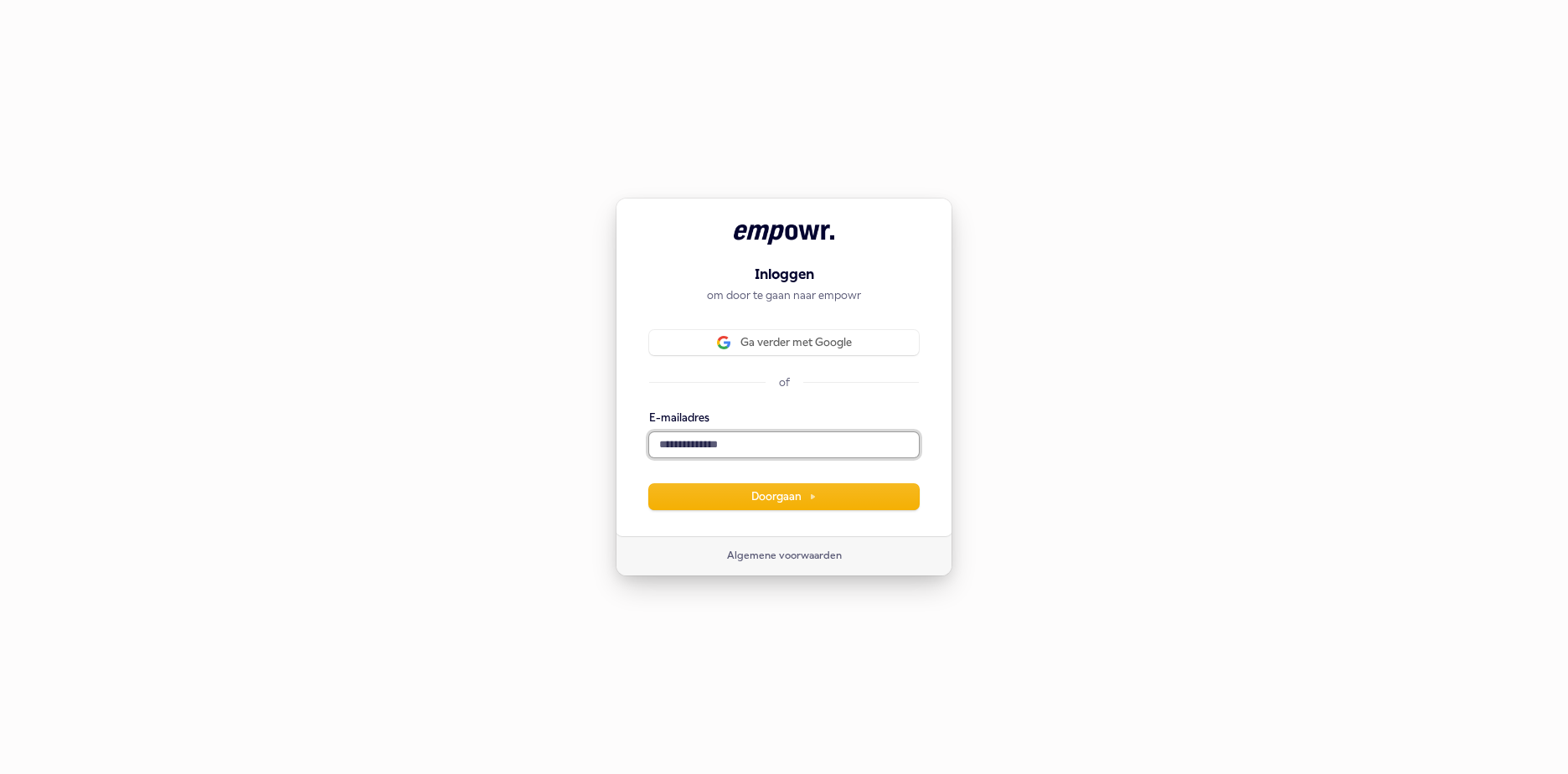
drag, startPoint x: 700, startPoint y: 441, endPoint x: 714, endPoint y: 450, distance: 16.6
click at [700, 441] on input "E-mailadres" at bounding box center [783, 444] width 270 height 25
click at [687, 495] on button "Doorgaan" at bounding box center [783, 497] width 270 height 25
type input "**********"
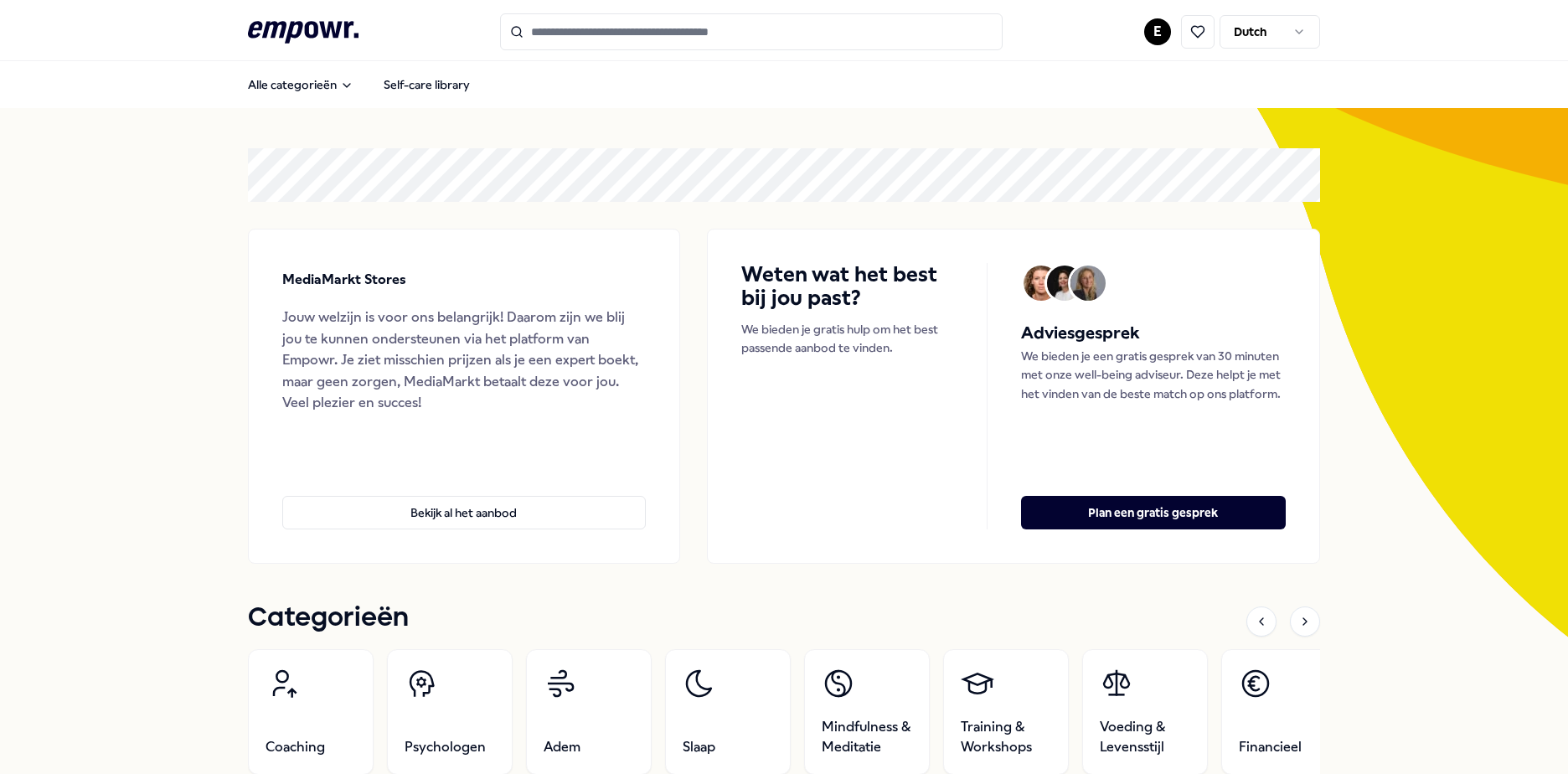
click at [1159, 33] on html ".empowr-logo_svg__cls-1{fill:#03032f} E Dutch Alle categorieën Self-care librar…" at bounding box center [784, 387] width 1568 height 774
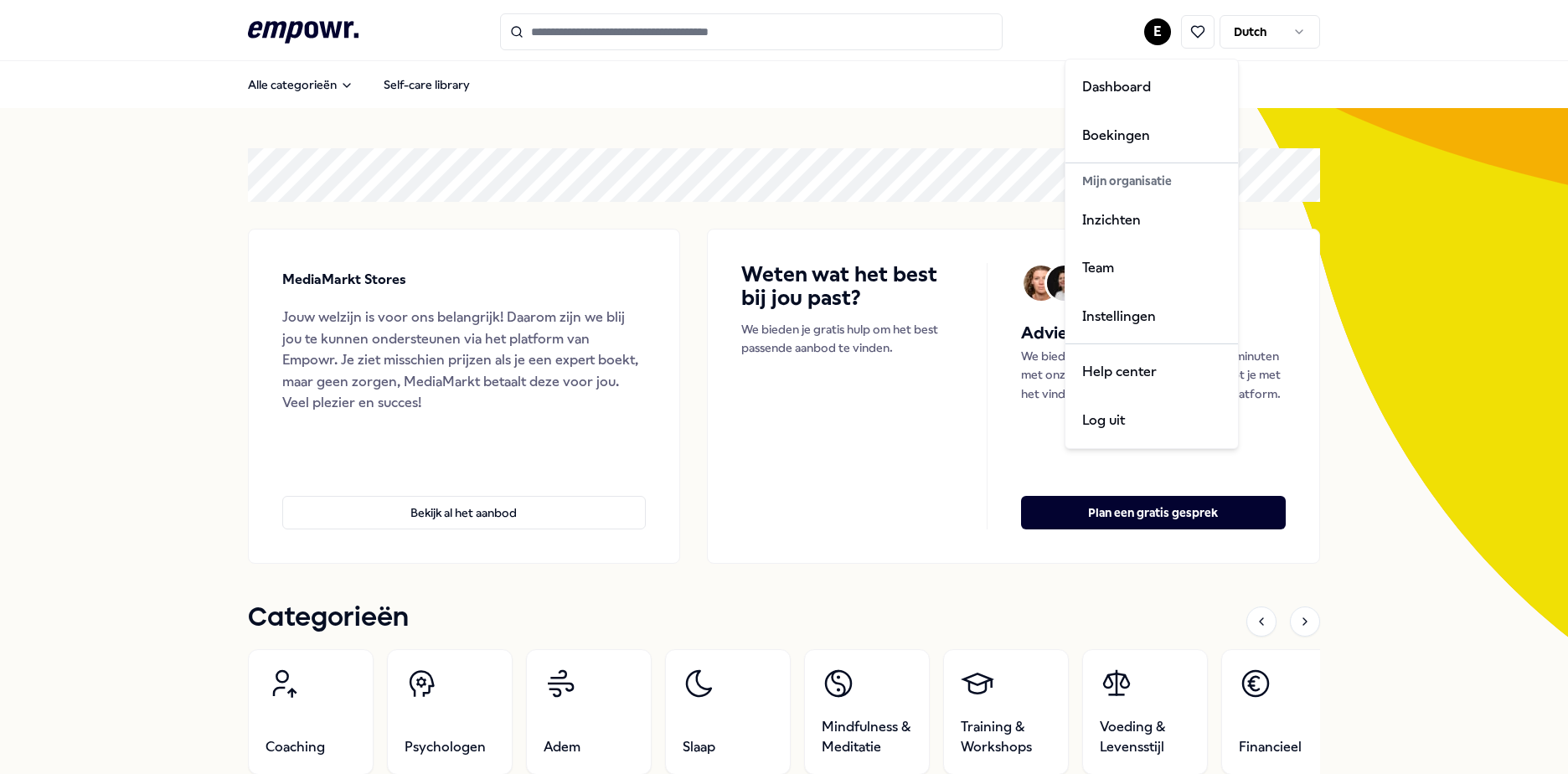
click at [683, 235] on html ".empowr-logo_svg__cls-1{fill:#03032f} E Dutch Alle categorieën Self-care librar…" at bounding box center [784, 387] width 1568 height 774
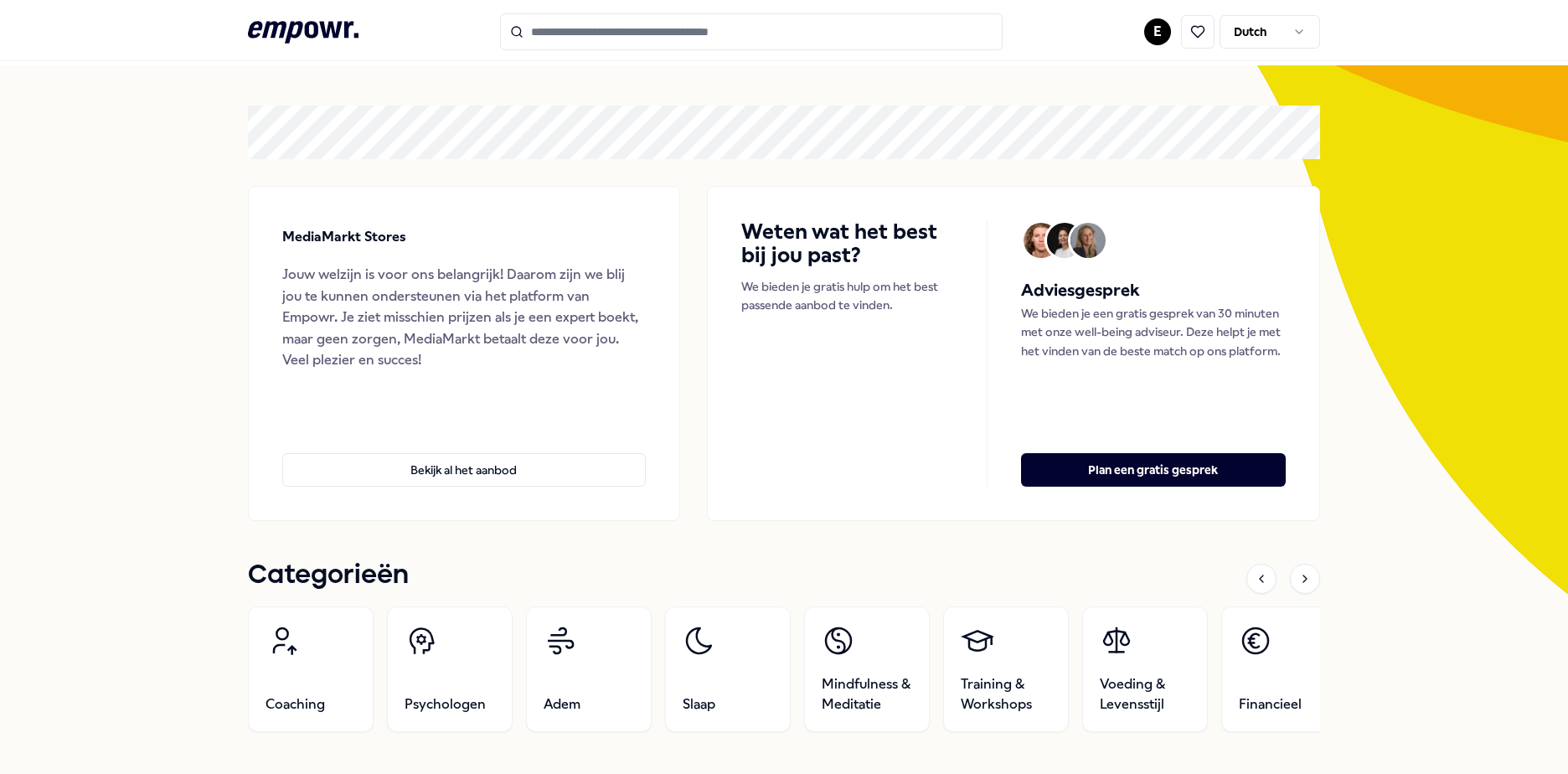
scroll to position [83, 0]
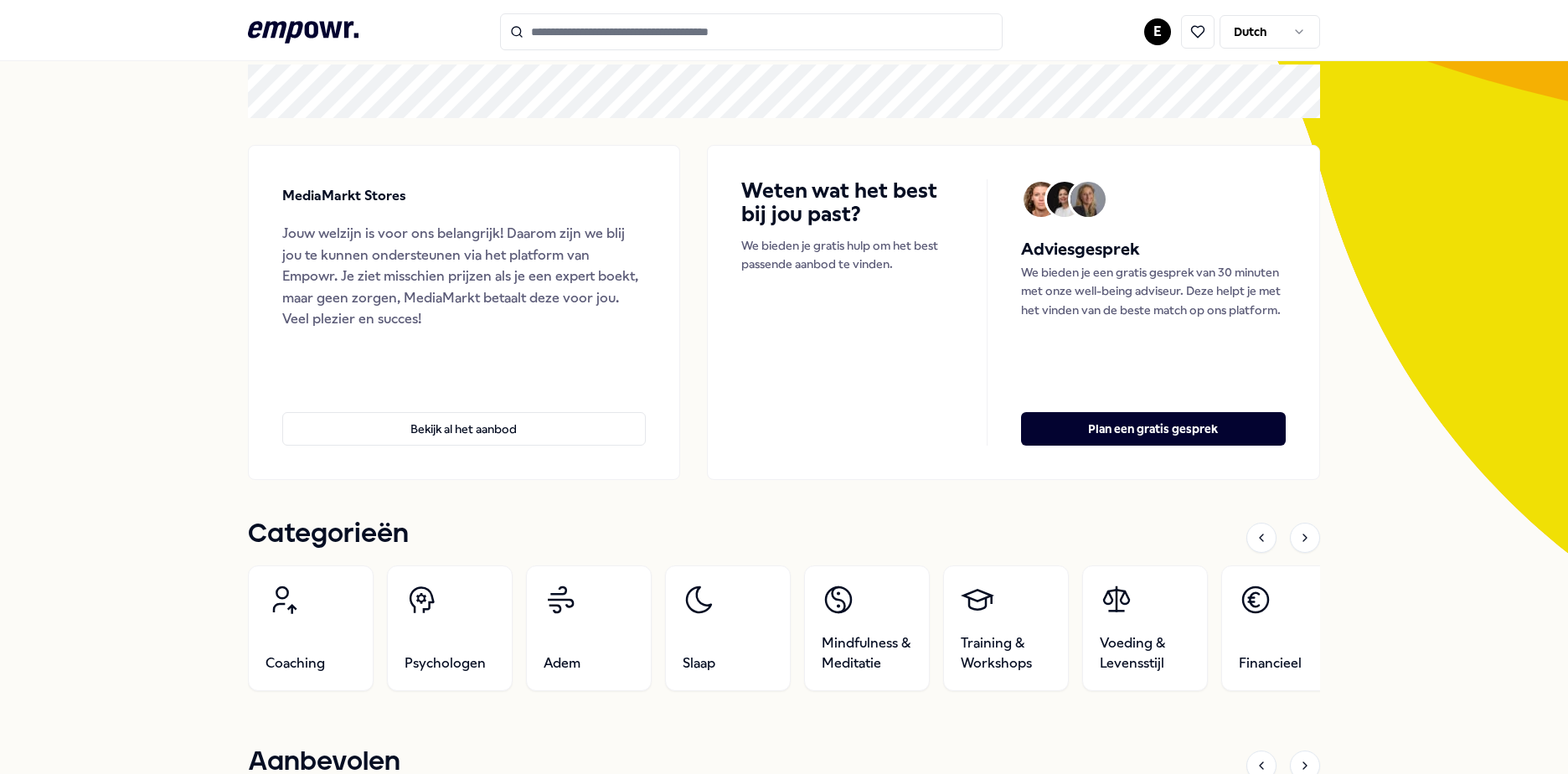
click at [1157, 25] on html ".empowr-logo_svg__cls-1{fill:#03032f} E Dutch Alle categorieën Self-care librar…" at bounding box center [784, 387] width 1568 height 774
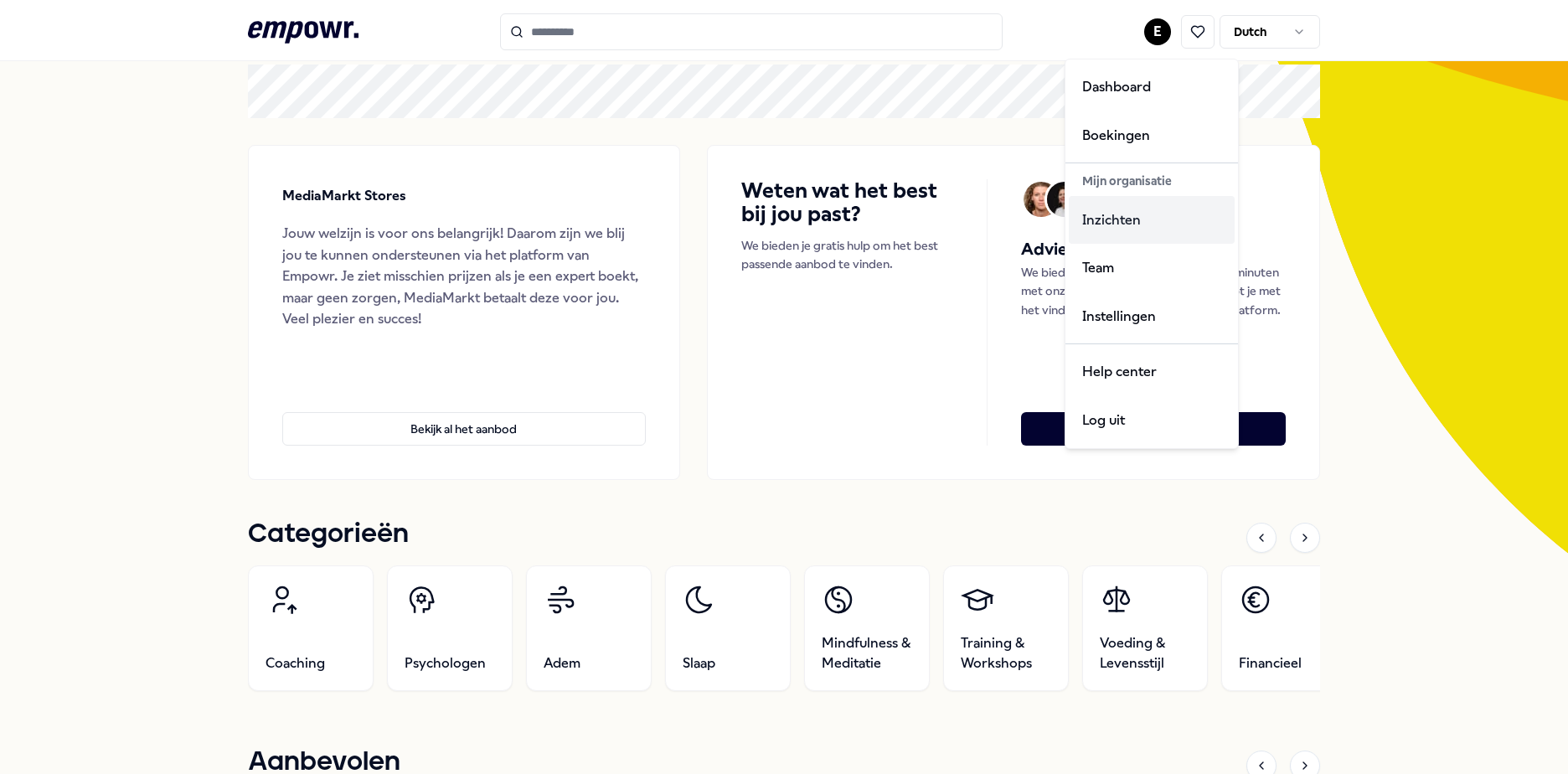
click at [1120, 219] on div "Inzichten" at bounding box center [1152, 219] width 166 height 48
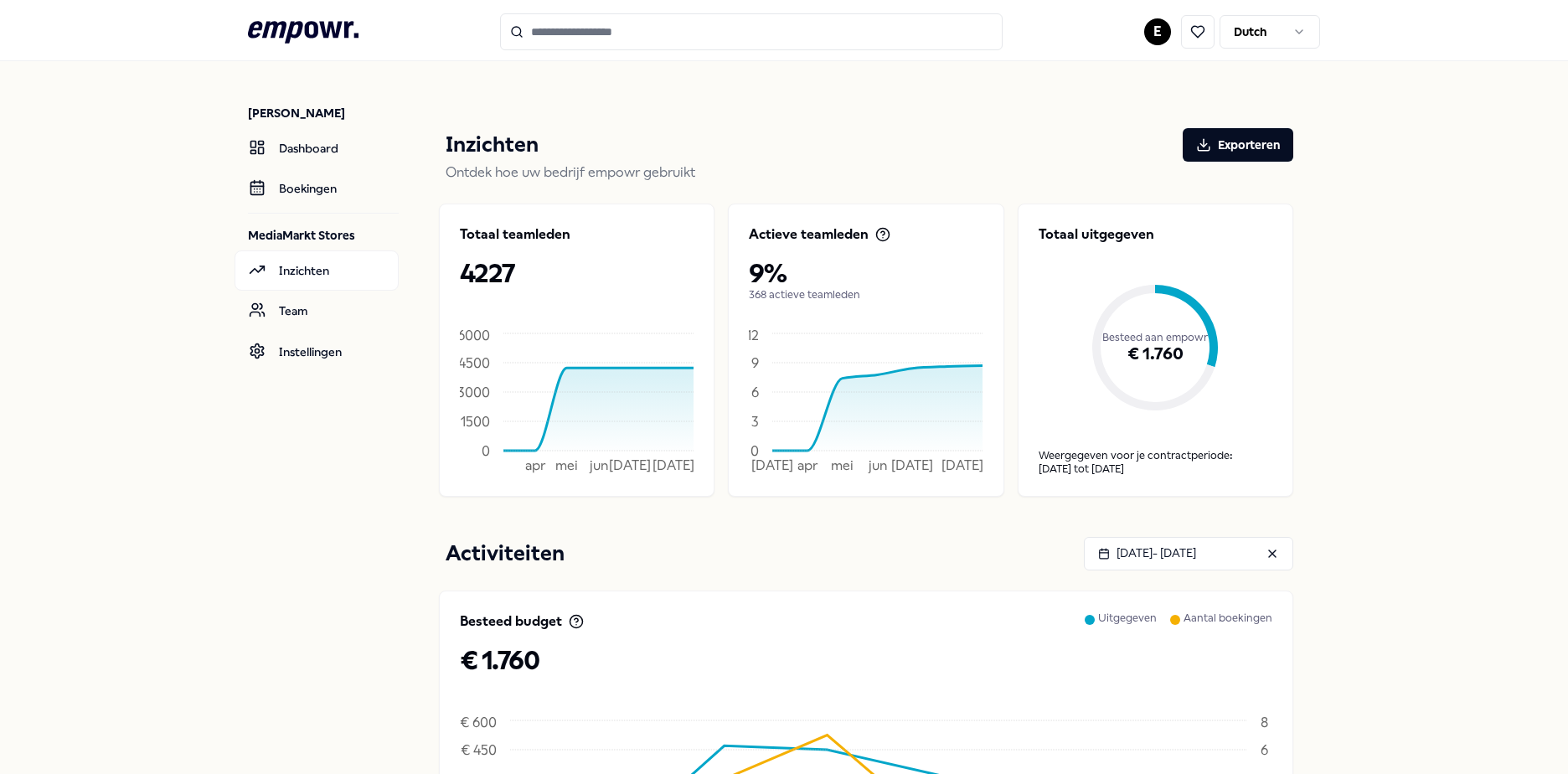
click at [304, 23] on icon at bounding box center [303, 32] width 111 height 22
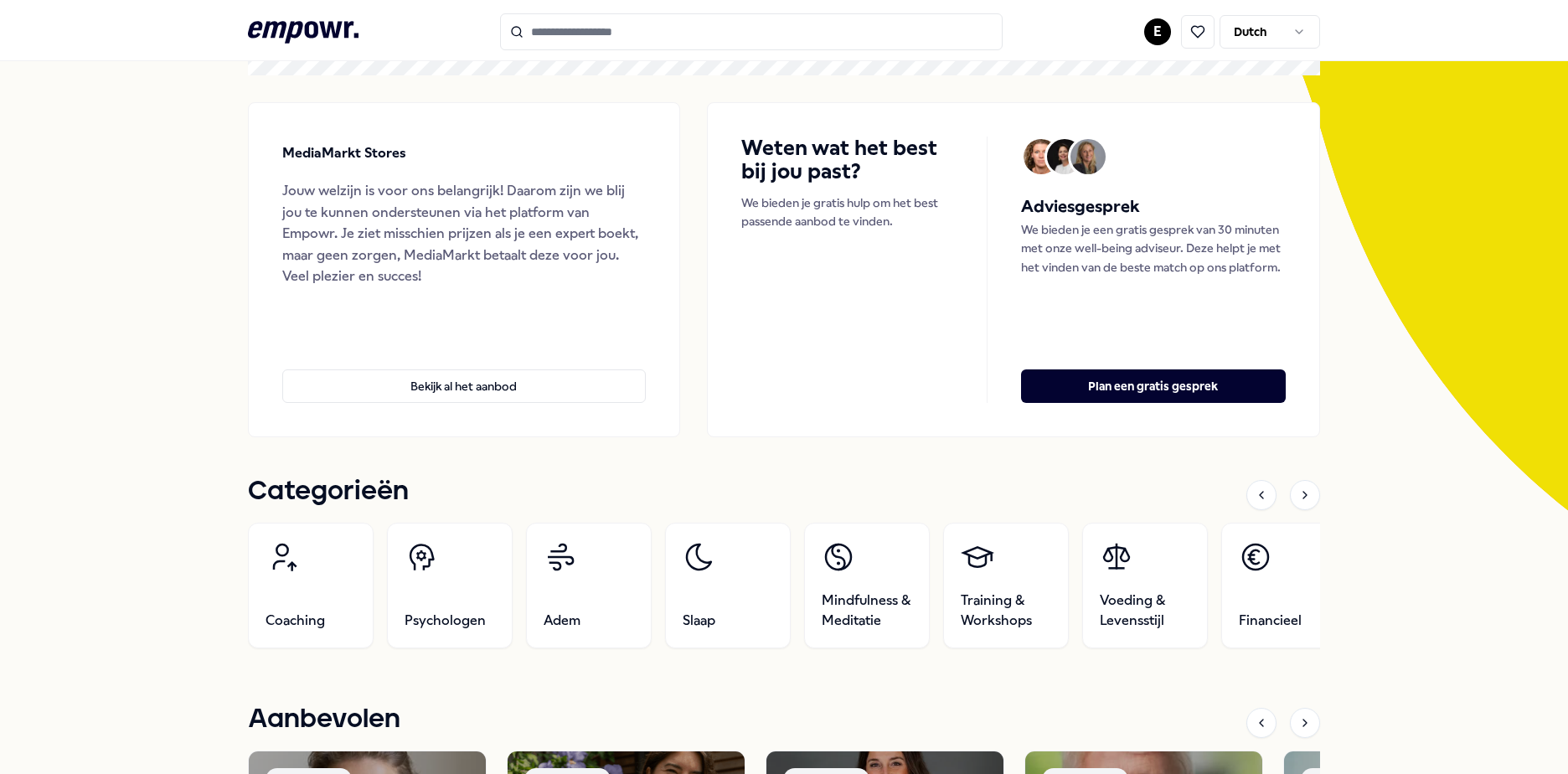
scroll to position [168, 0]
